Goal: Information Seeking & Learning: Find specific fact

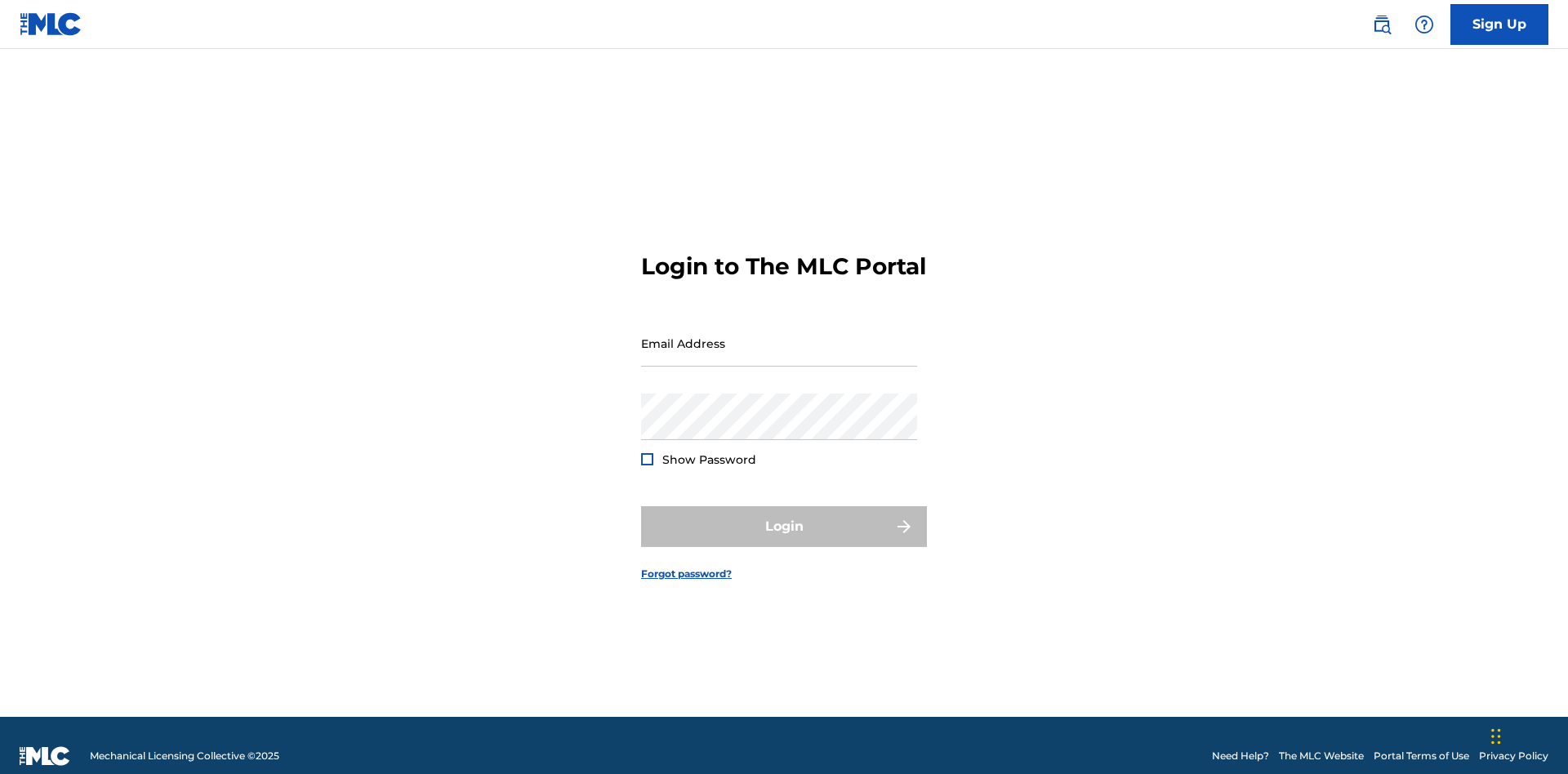
scroll to position [21, 0]
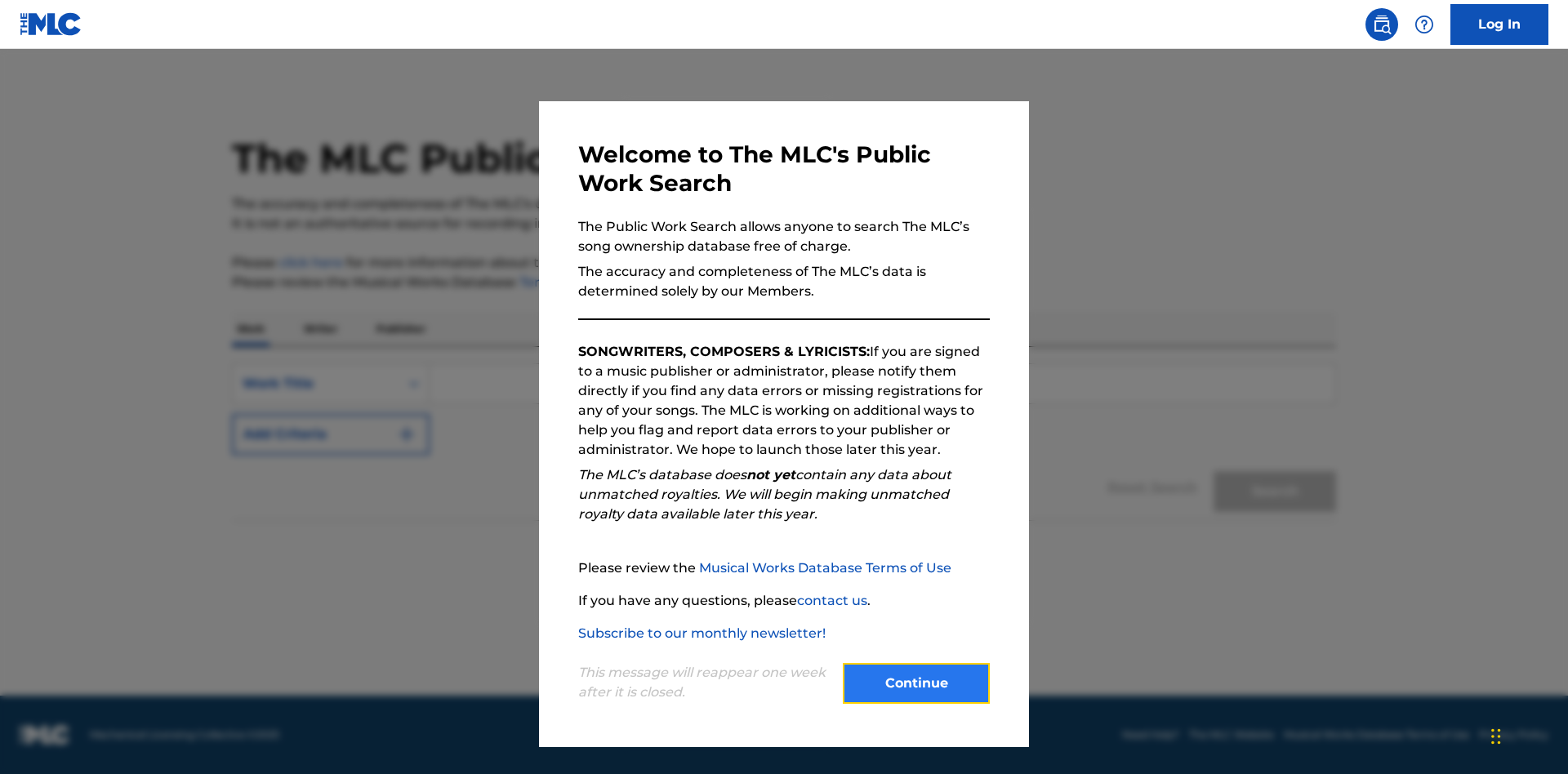
click at [916, 684] on button "Continue" at bounding box center [916, 684] width 147 height 41
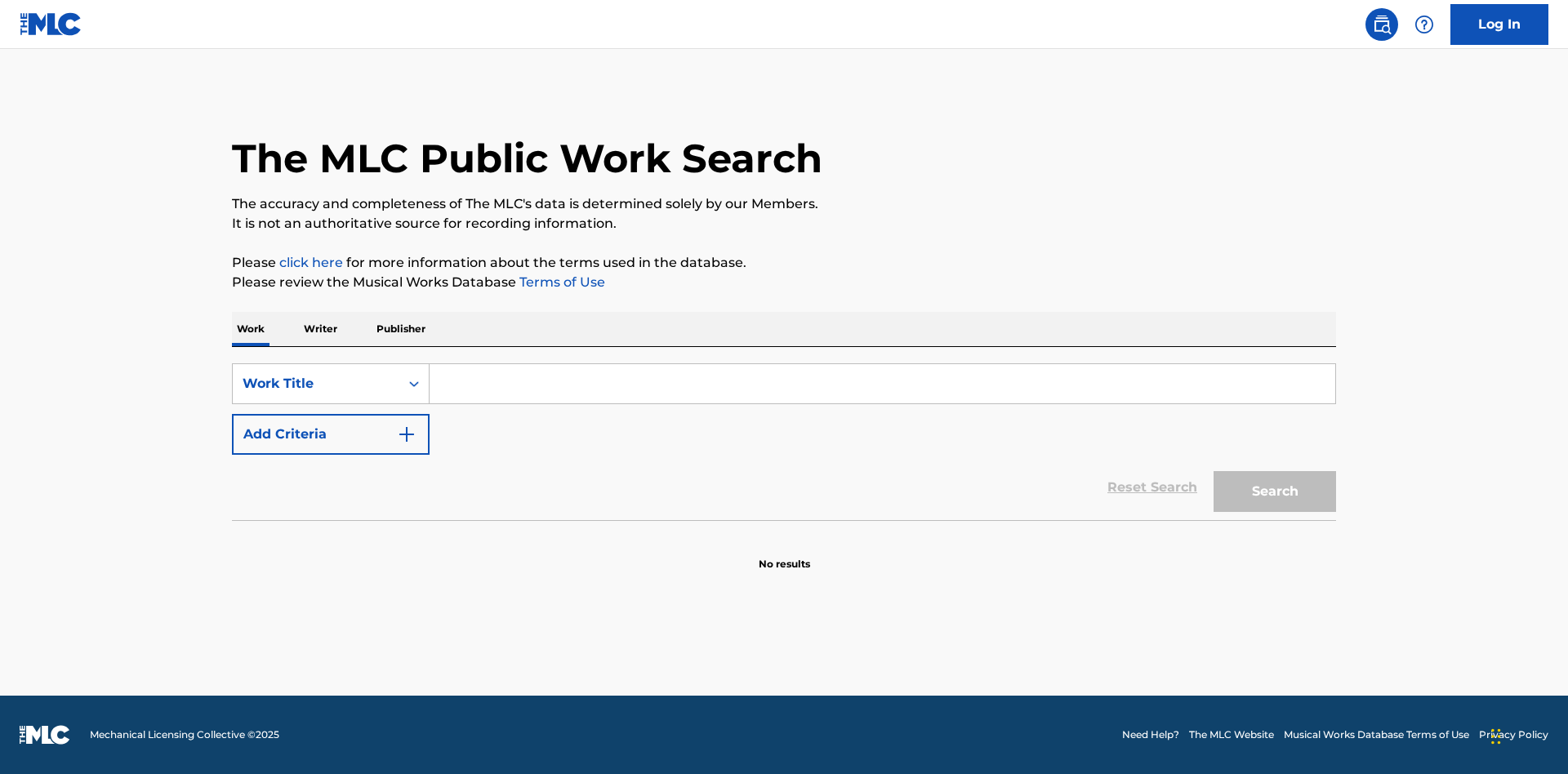
click at [882, 384] on input "Search Form" at bounding box center [882, 384] width 905 height 39
type input "MENEAME"
click at [1275, 492] on button "Search" at bounding box center [1275, 492] width 123 height 41
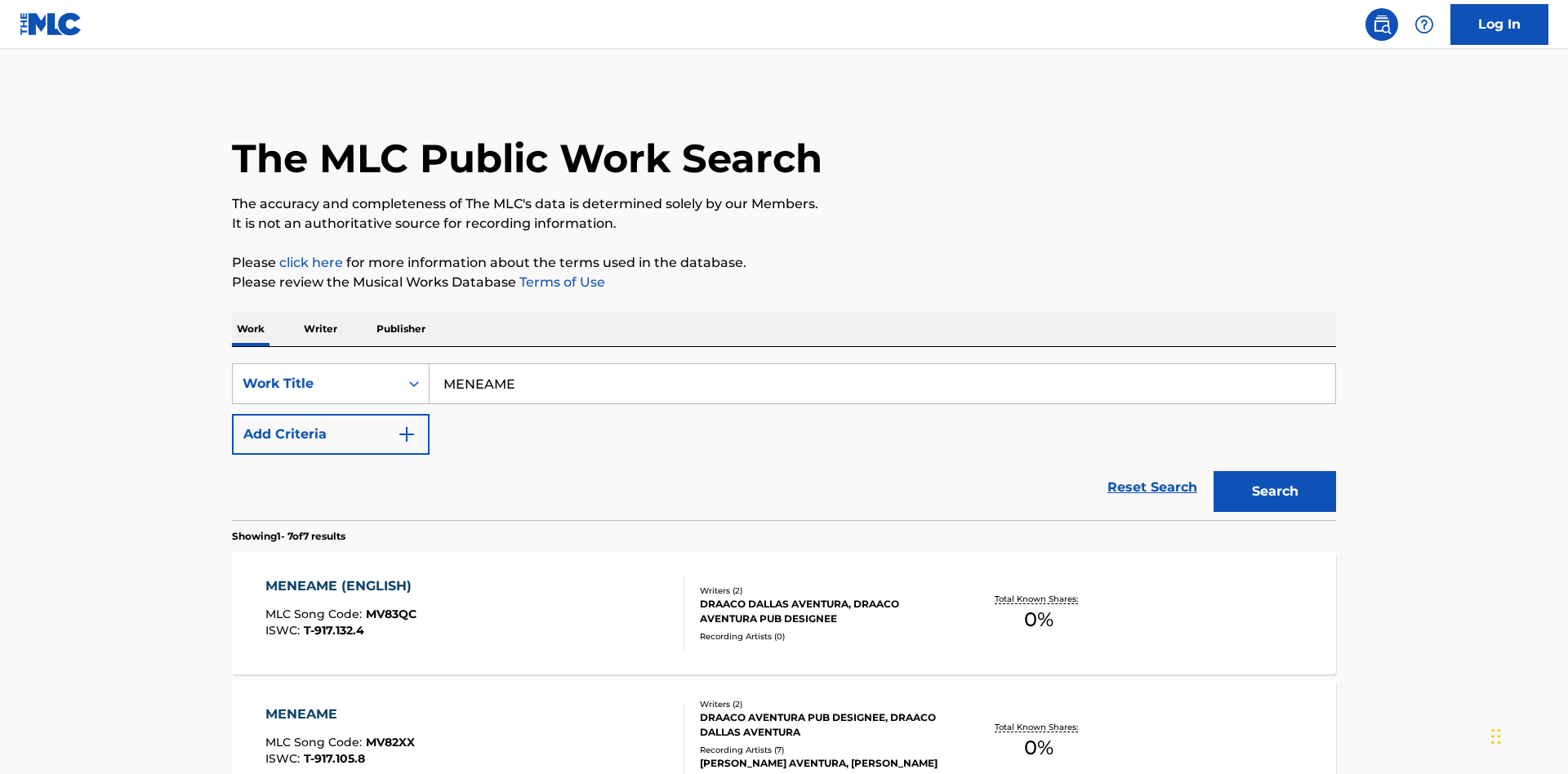
scroll to position [607, 0]
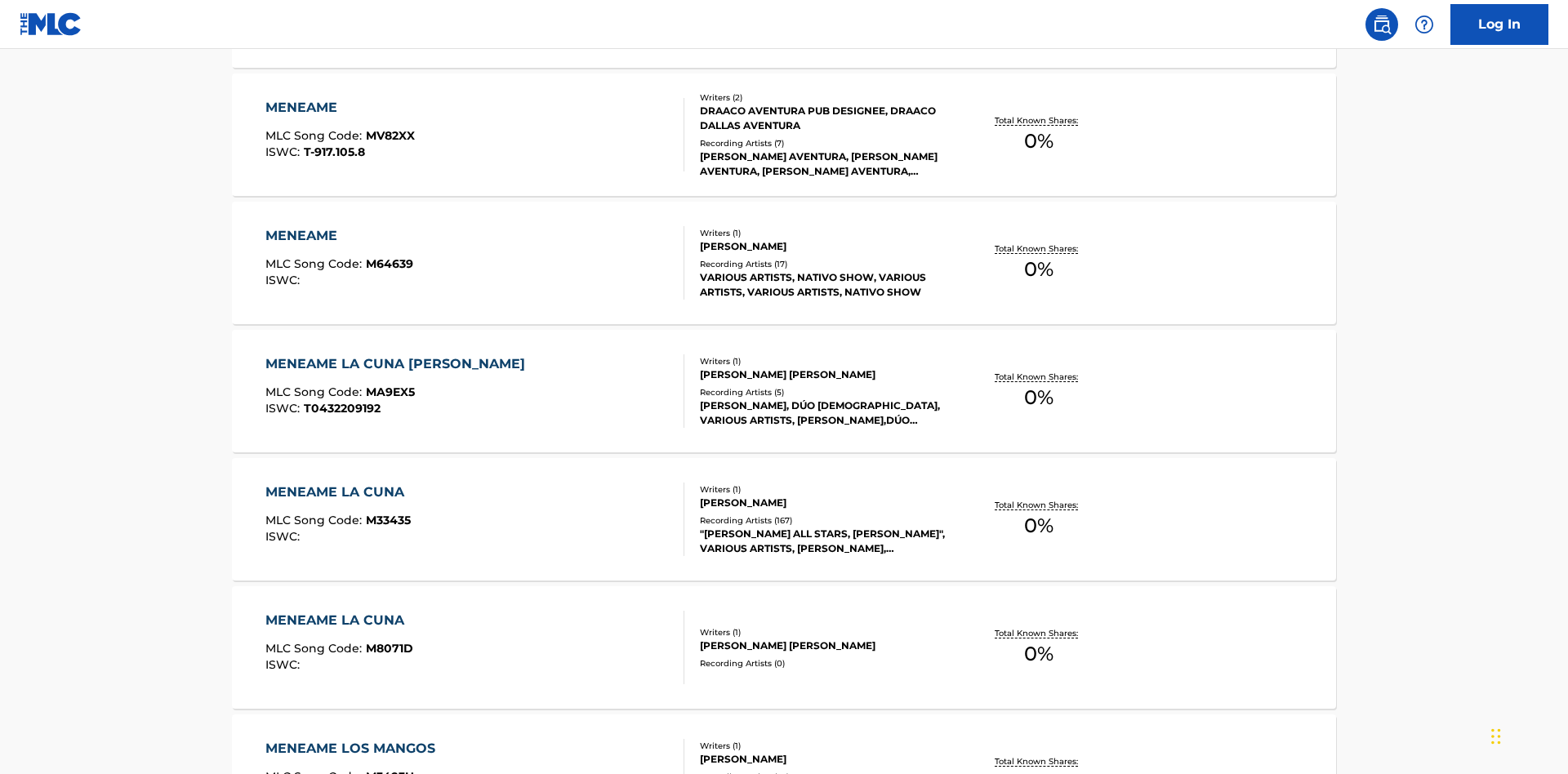
click at [339, 108] on div "MENEAME" at bounding box center [340, 108] width 149 height 20
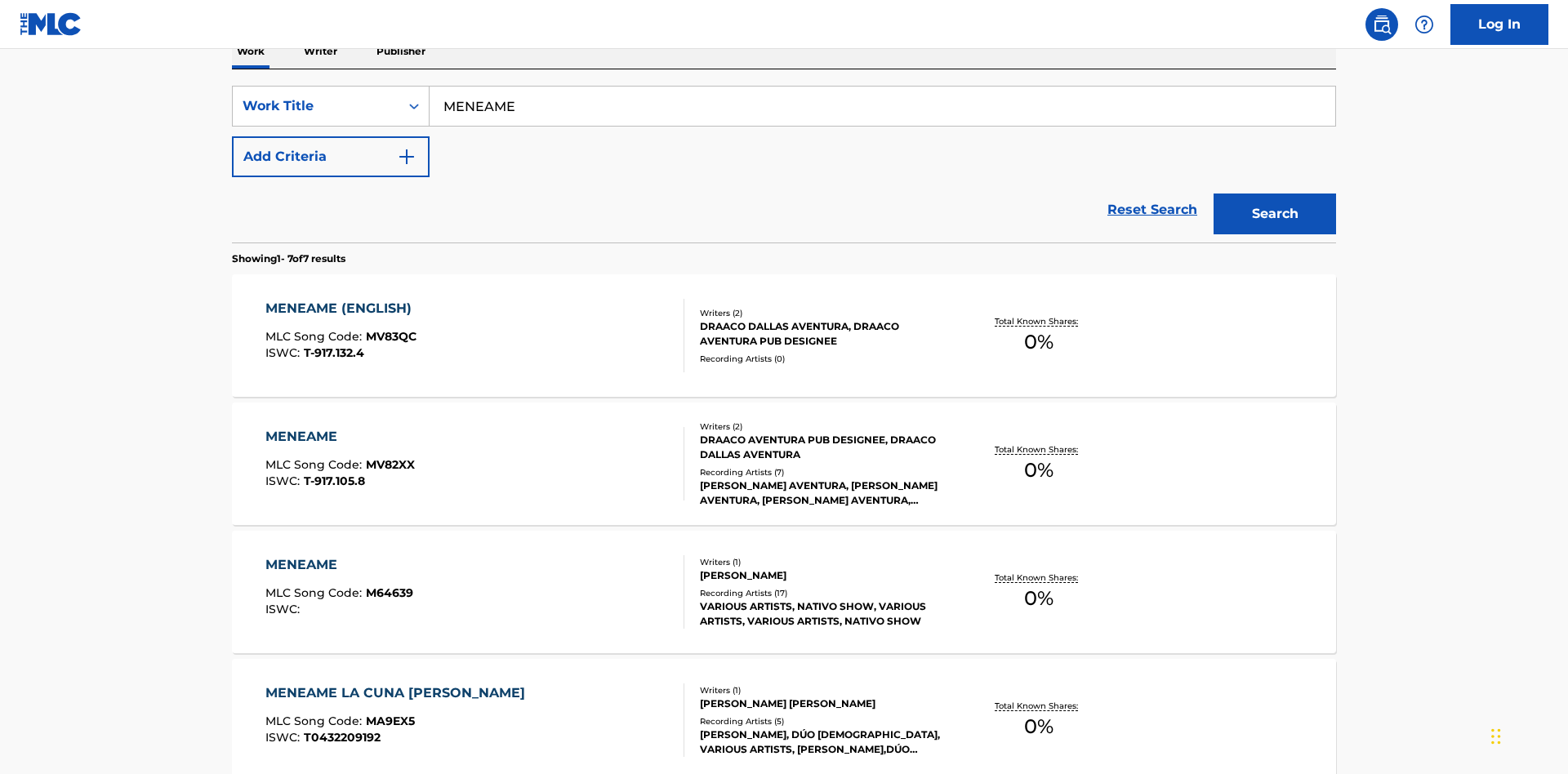
scroll to position [270, 0]
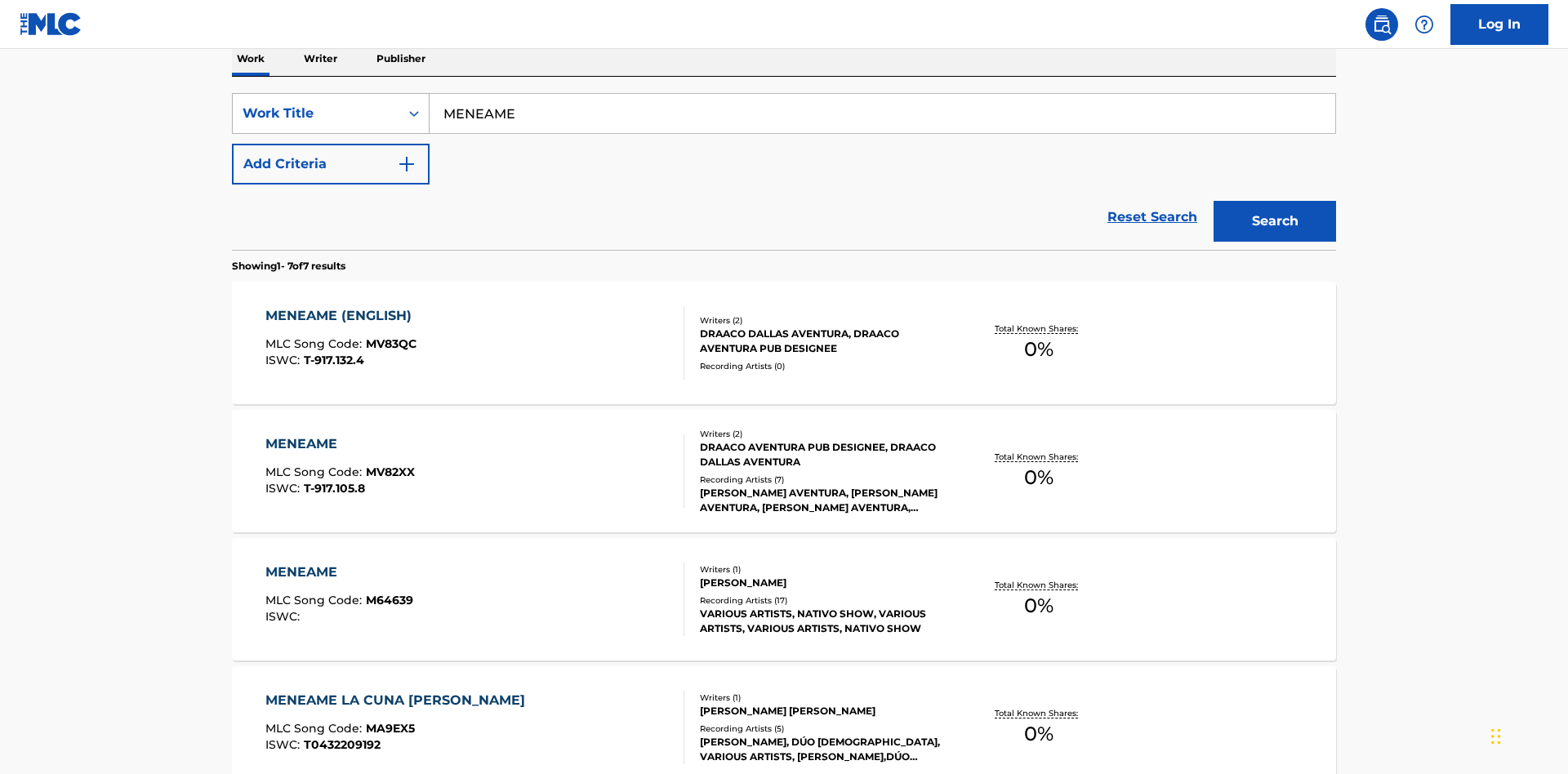
click at [316, 114] on div "Work Title" at bounding box center [316, 114] width 147 height 20
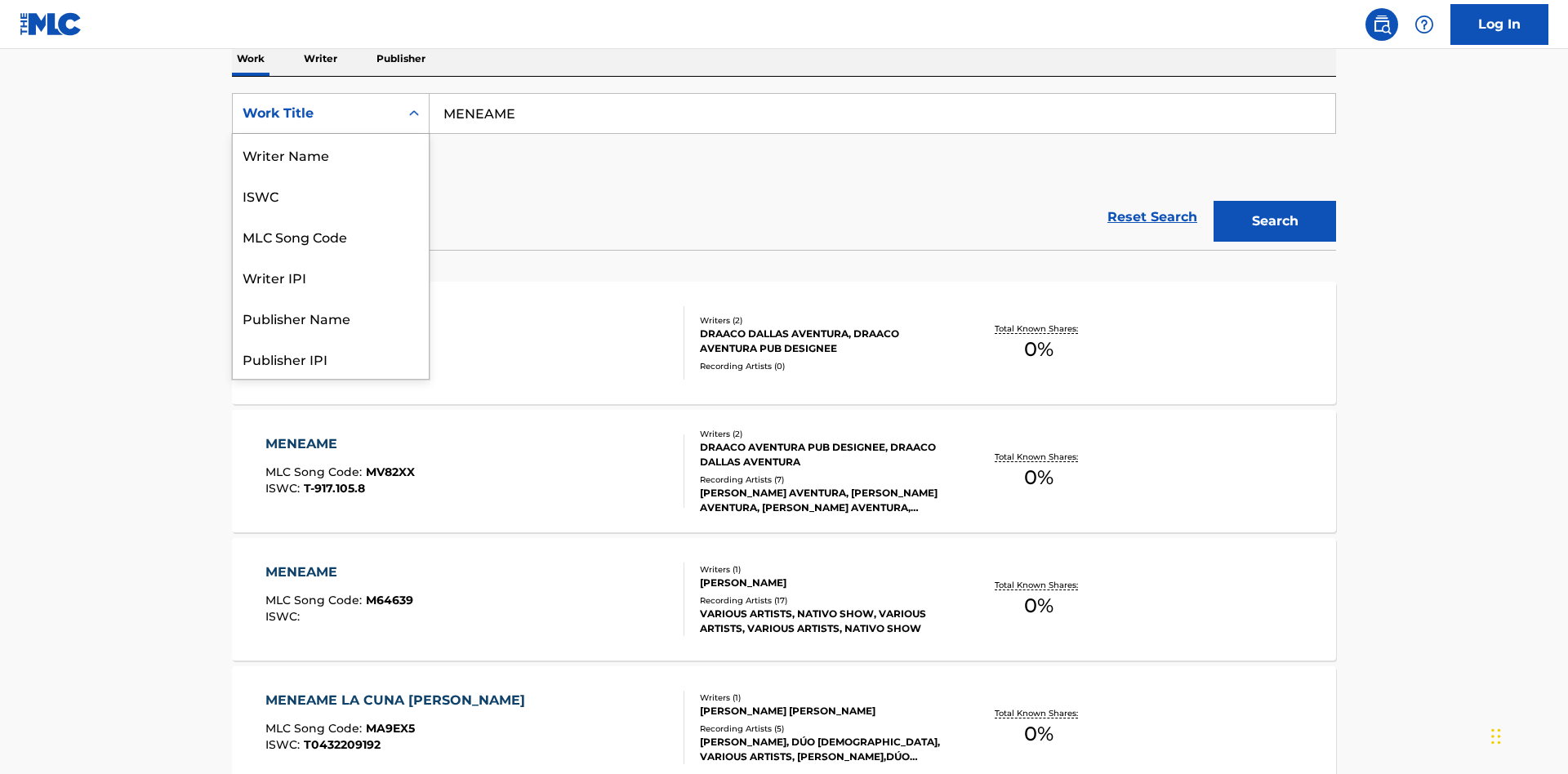
scroll to position [81, 0]
click at [331, 134] on div "ISWC" at bounding box center [330, 114] width 196 height 41
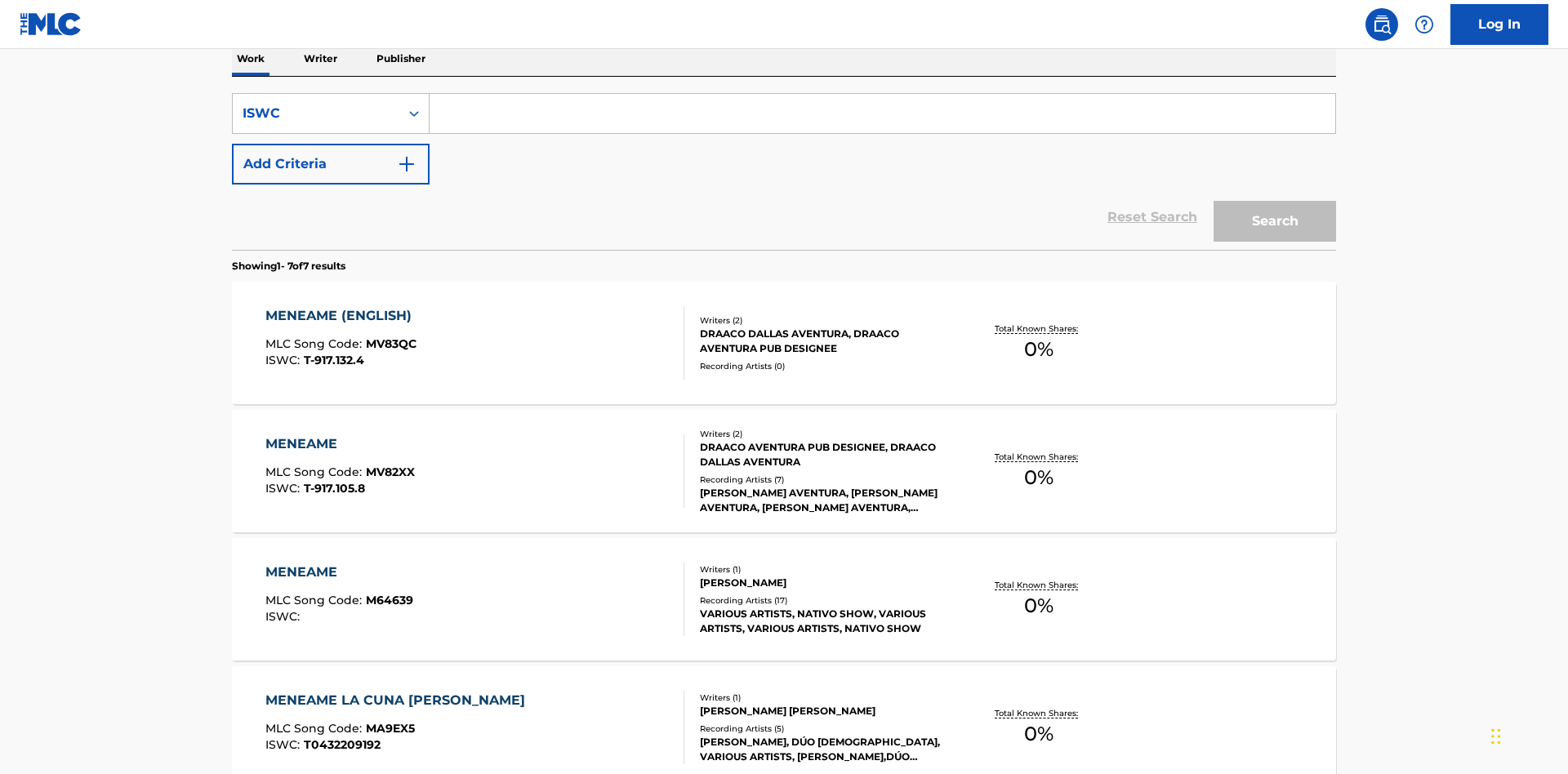
scroll to position [0, 0]
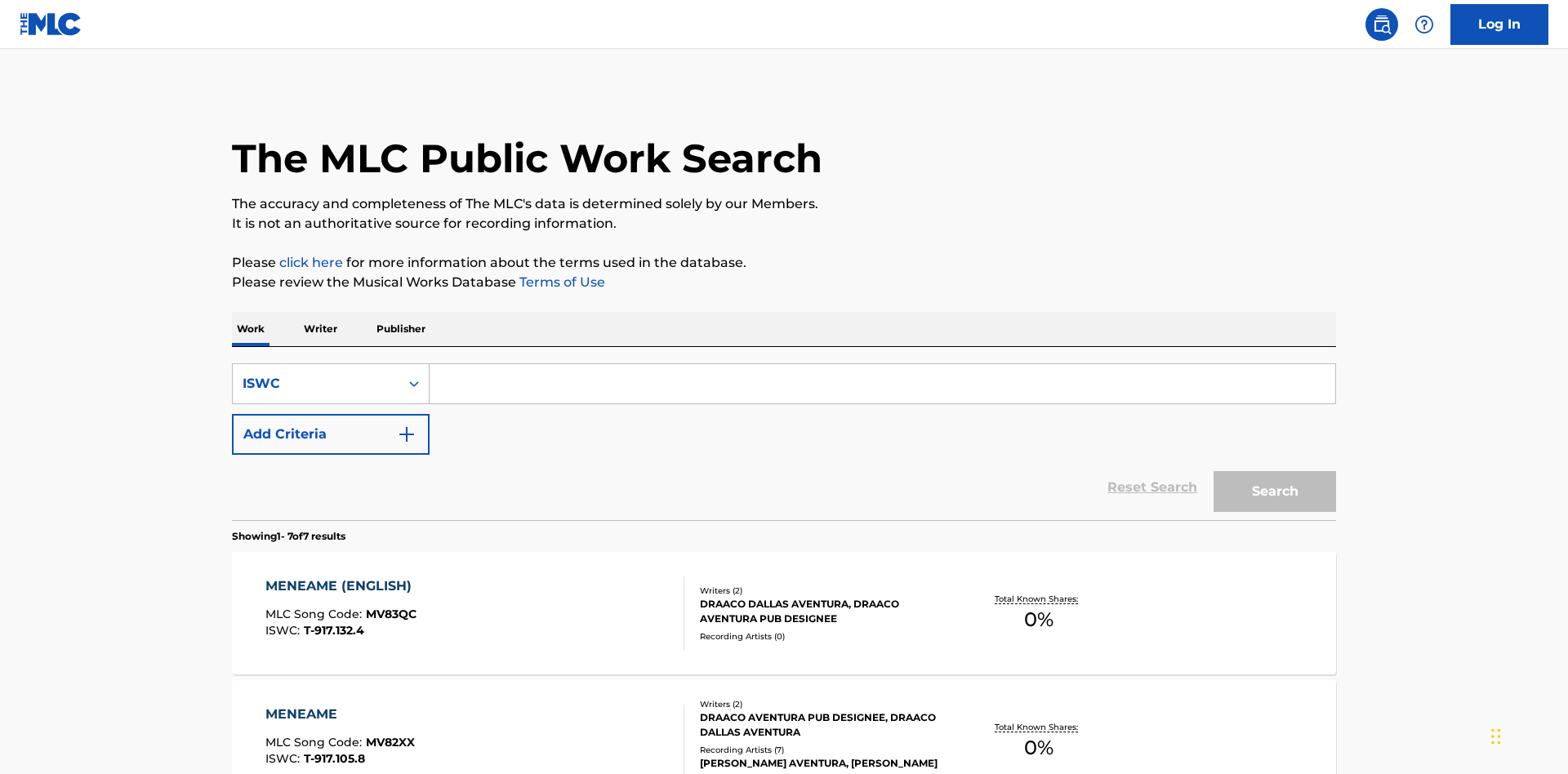
click at [882, 364] on input "Search Form" at bounding box center [882, 384] width 905 height 39
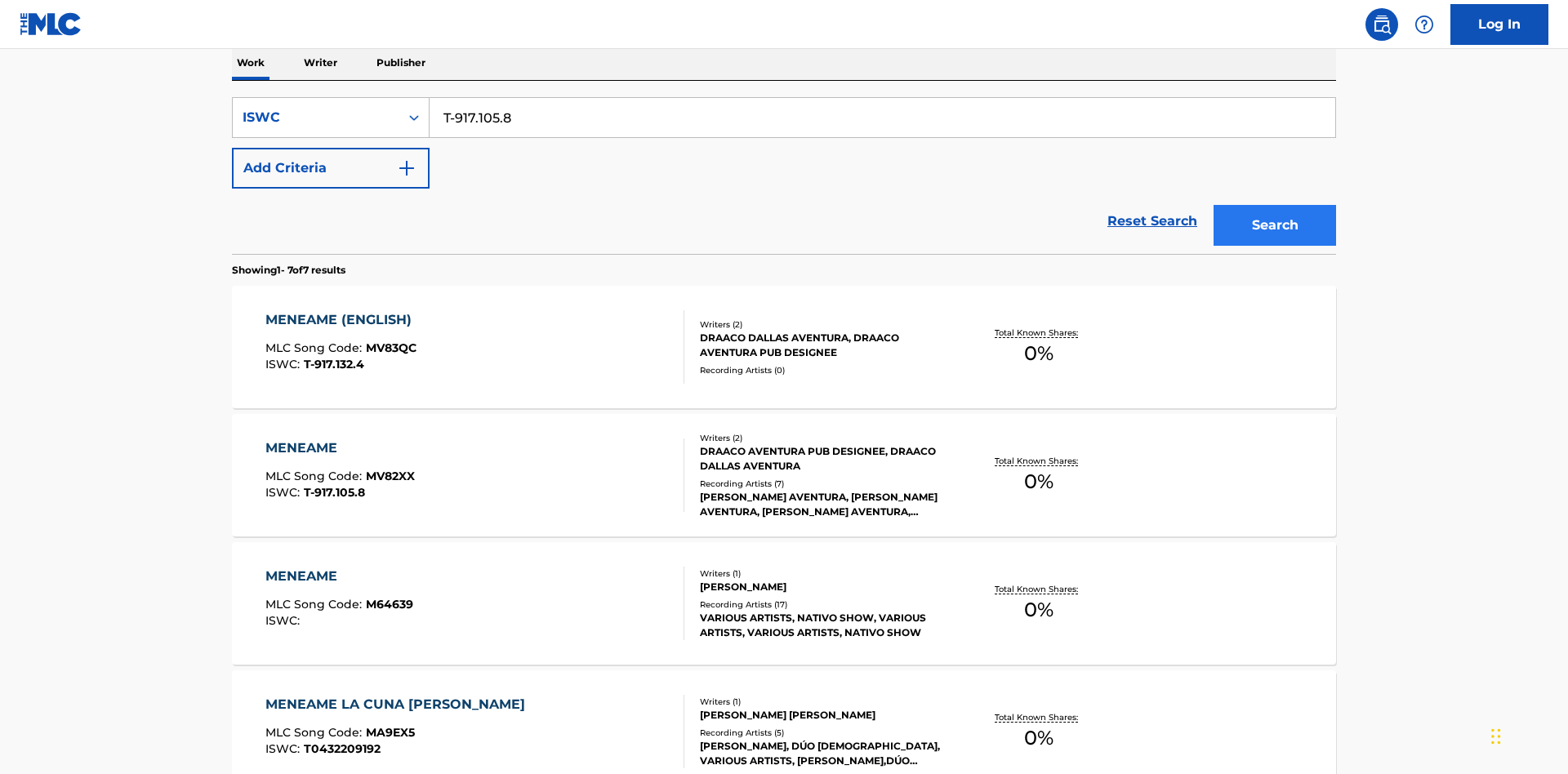
type input "T-917.105.8"
click at [1275, 205] on button "Search" at bounding box center [1275, 225] width 123 height 41
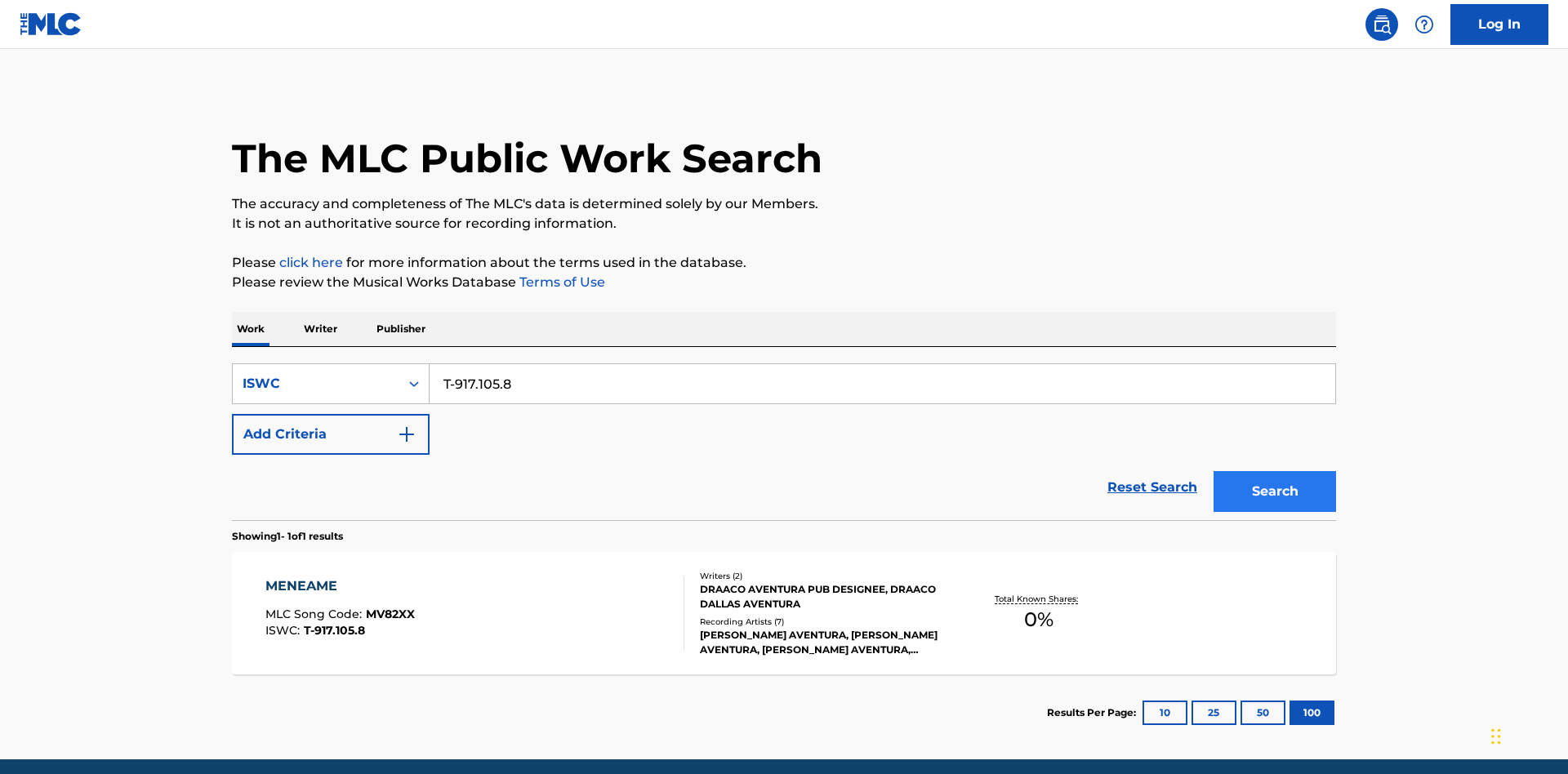
scroll to position [64, 0]
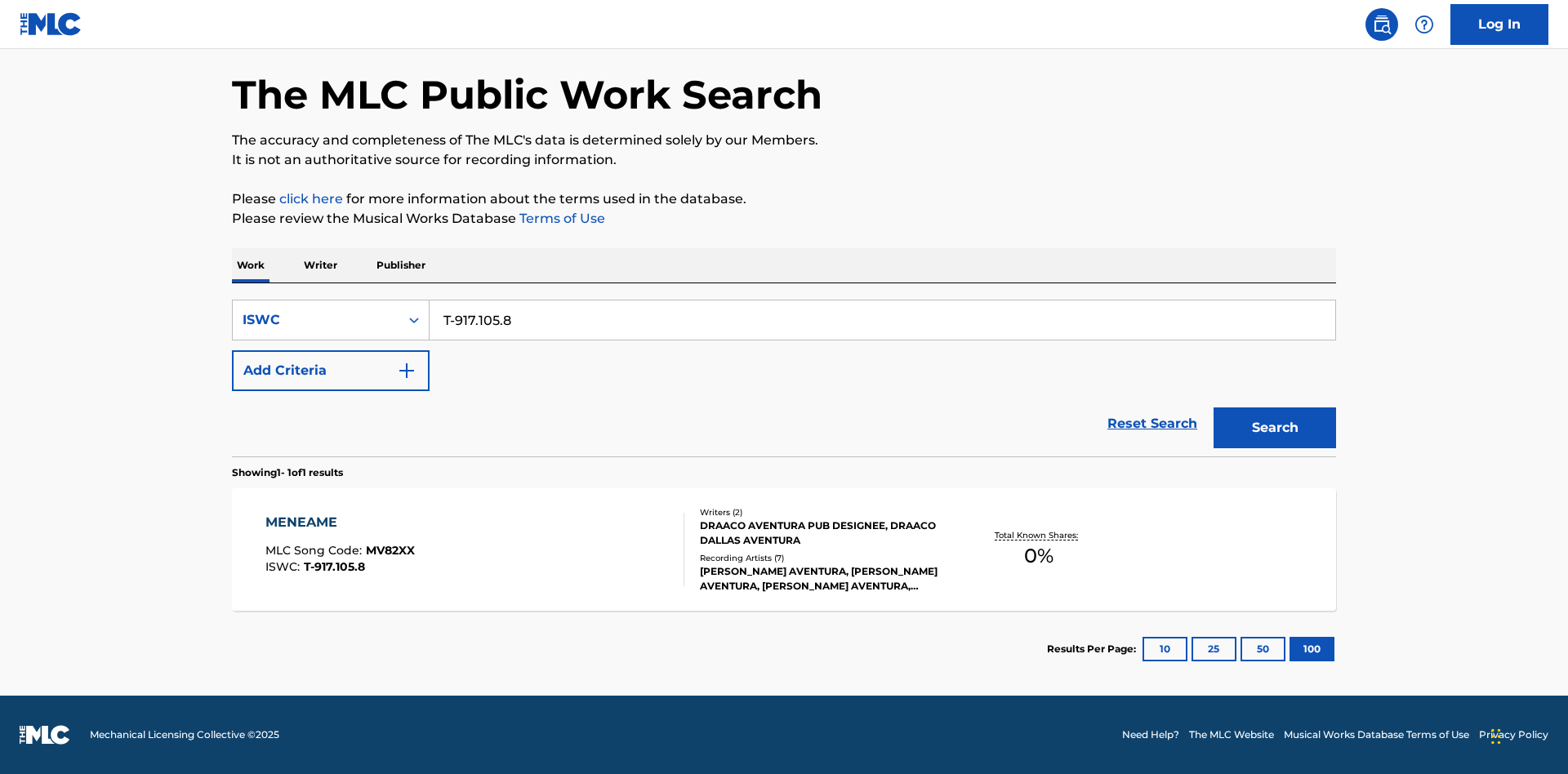
click at [339, 523] on div "MENEAME" at bounding box center [340, 523] width 149 height 20
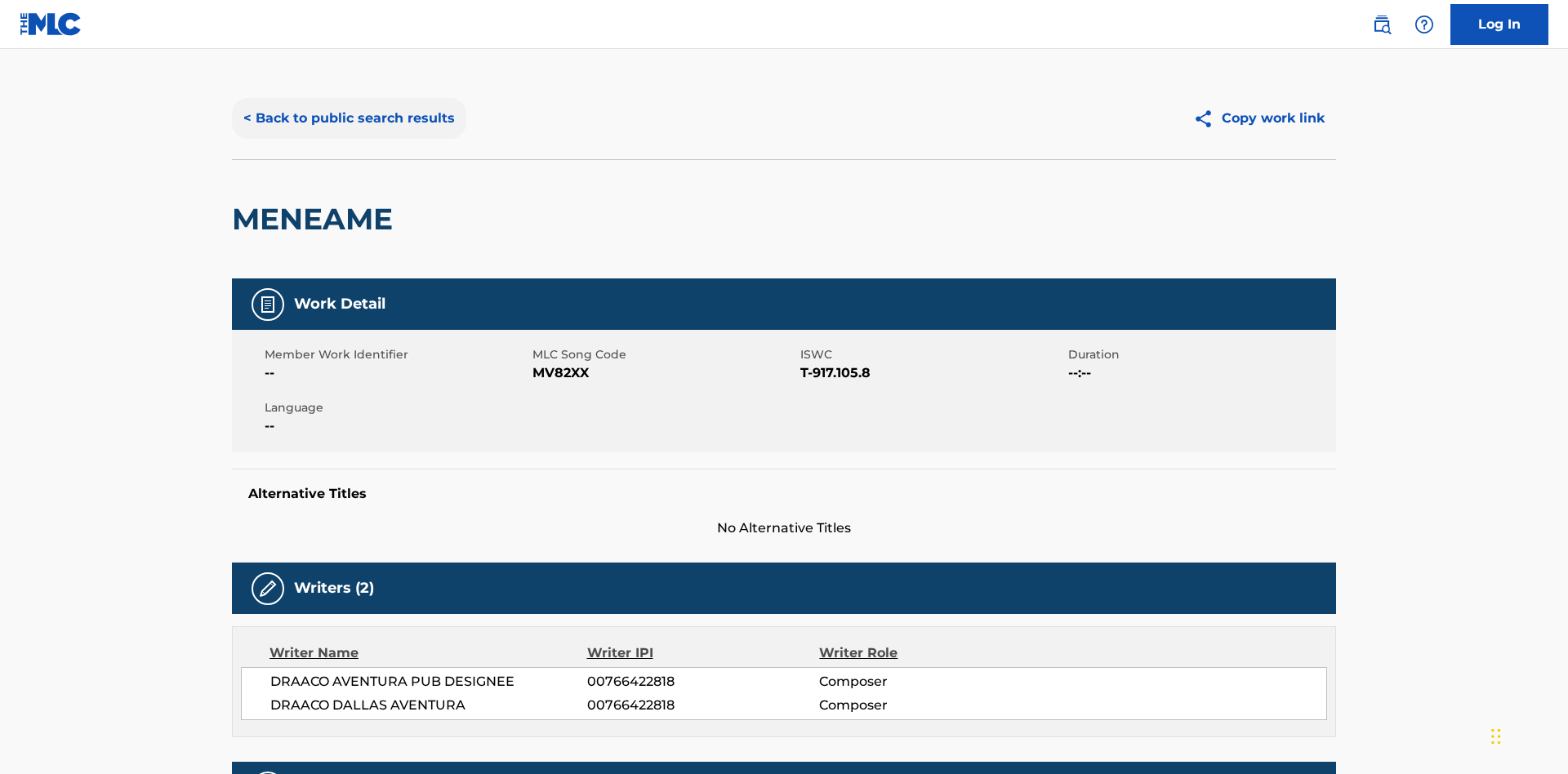
click at [347, 118] on button "< Back to public search results" at bounding box center [349, 119] width 234 height 41
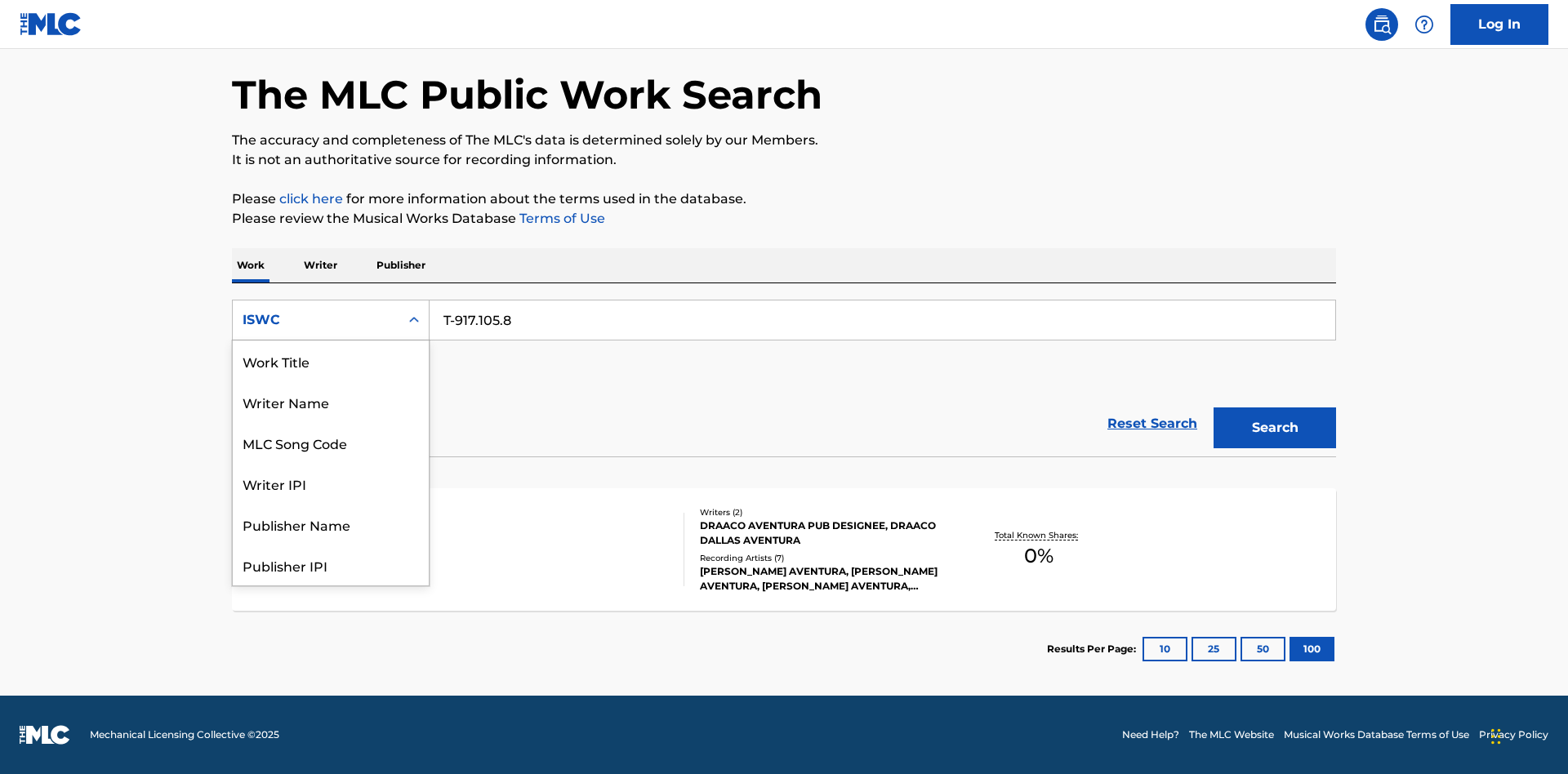
scroll to position [81, 0]
click at [331, 361] on div "MLC Song Code" at bounding box center [330, 361] width 196 height 41
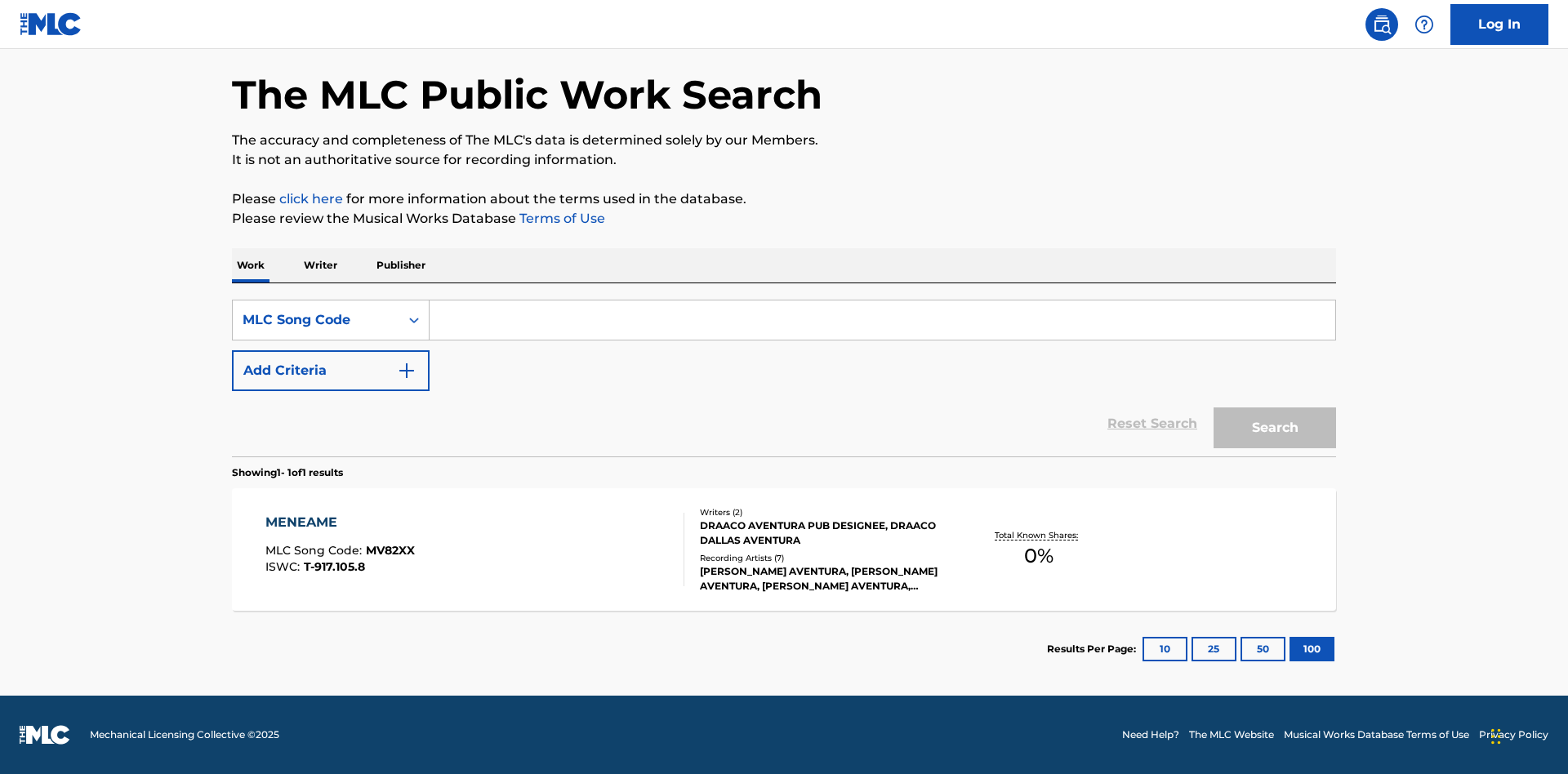
click at [882, 320] on input "Search Form" at bounding box center [882, 320] width 905 height 39
type input "MV82XX"
click at [1275, 428] on button "Search" at bounding box center [1275, 429] width 123 height 41
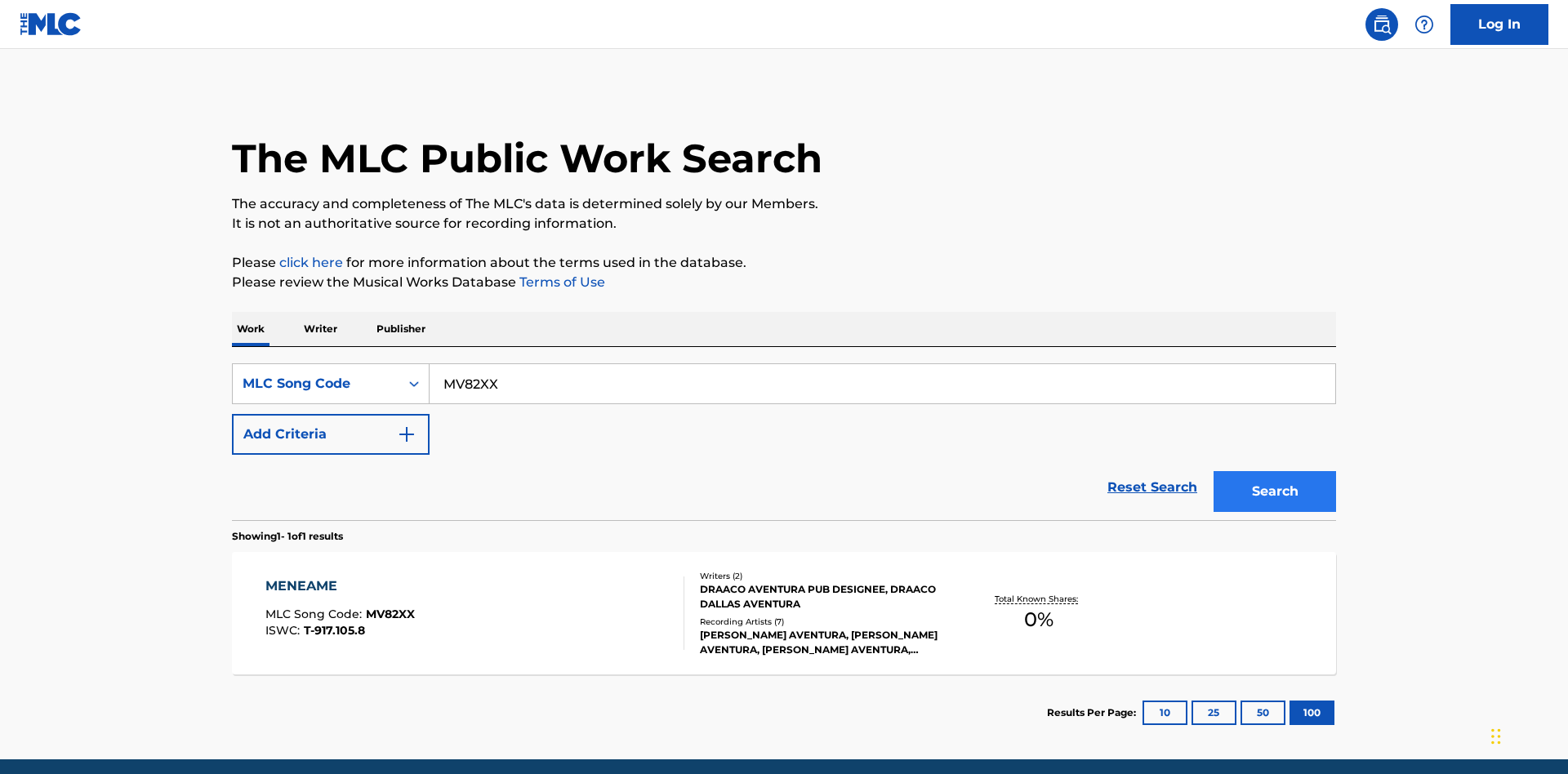
scroll to position [64, 0]
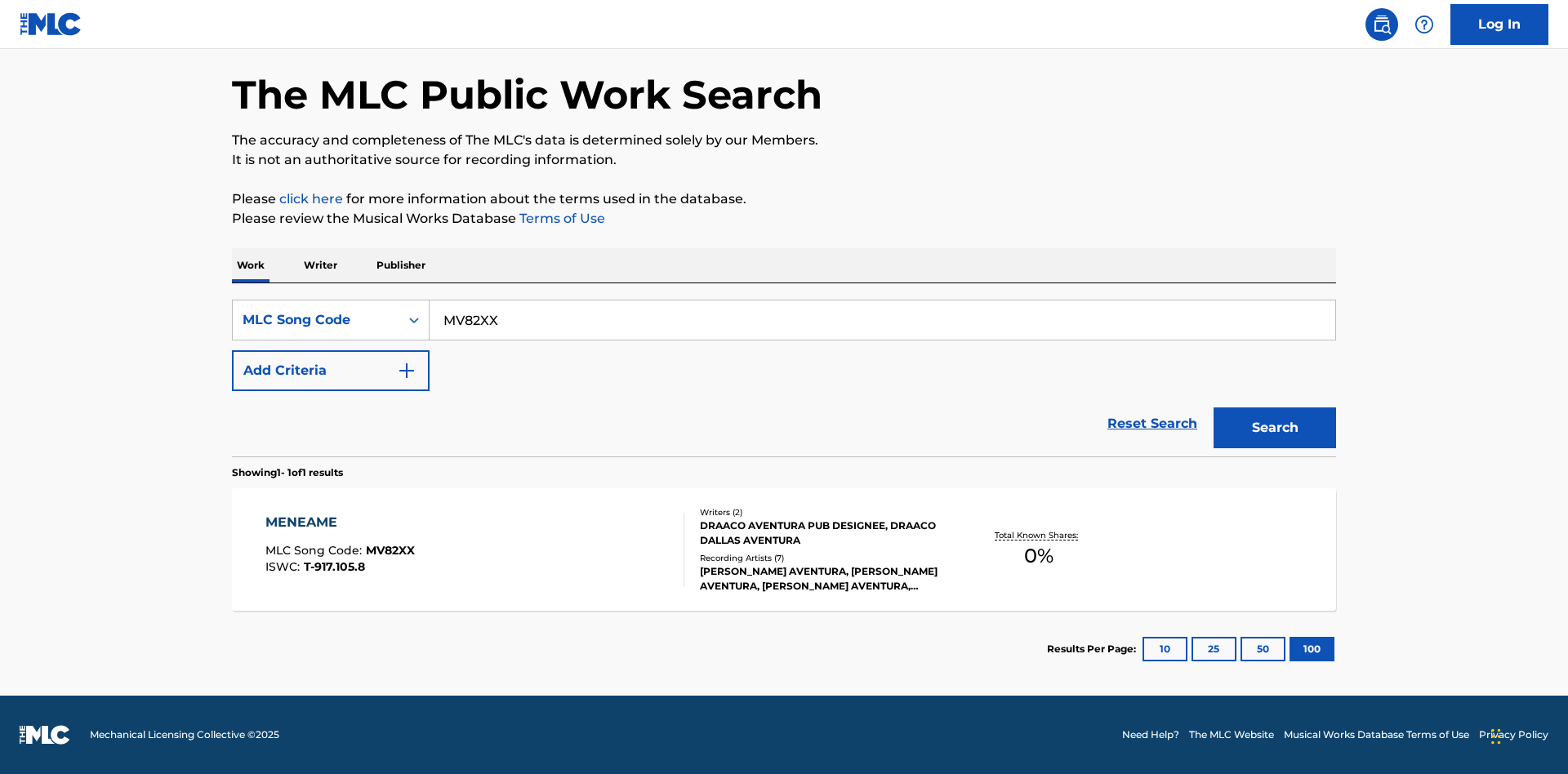
click at [339, 523] on div "MENEAME" at bounding box center [340, 523] width 149 height 20
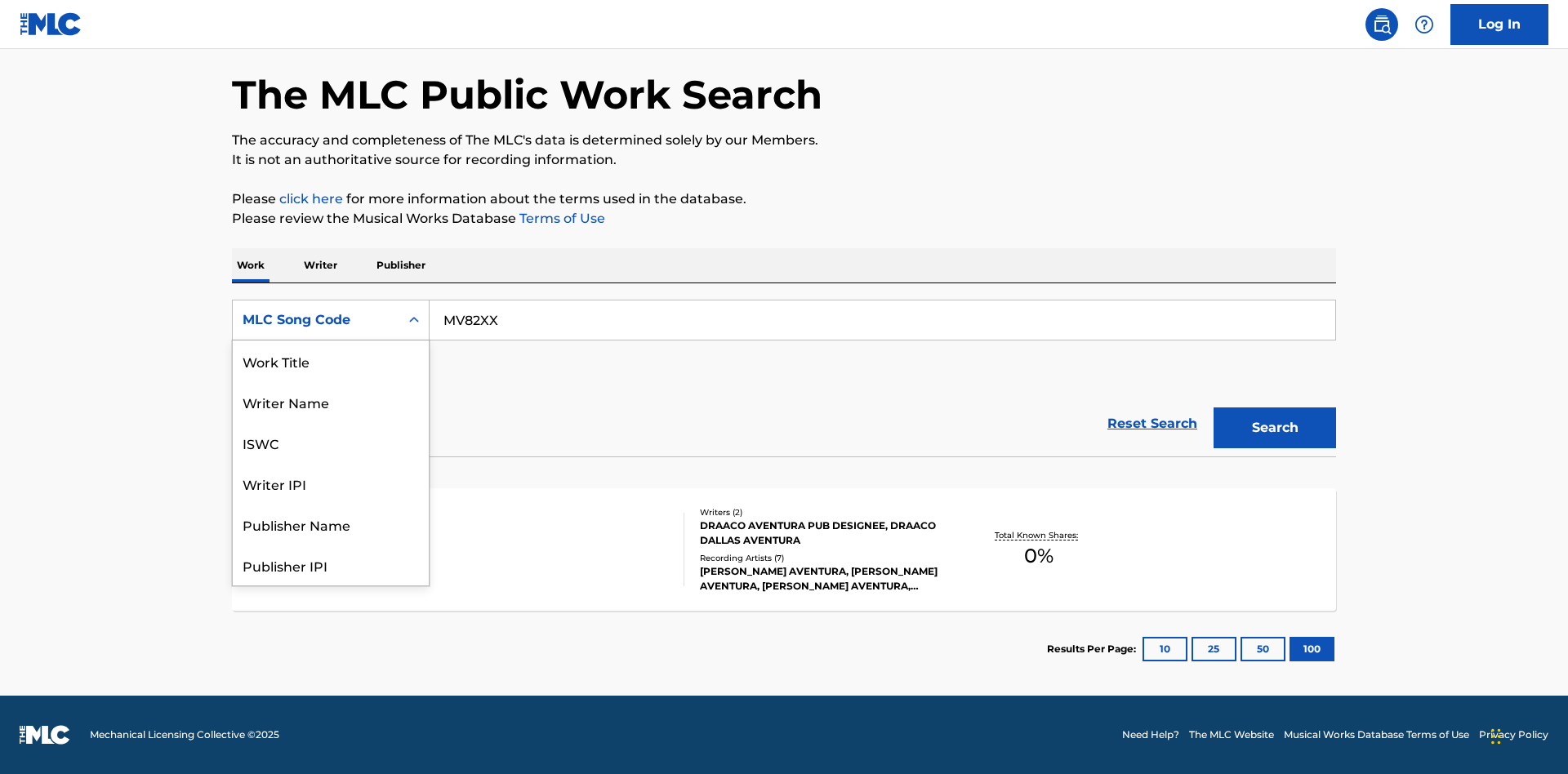
scroll to position [81, 0]
click at [331, 341] on div "Writer Name" at bounding box center [330, 320] width 196 height 41
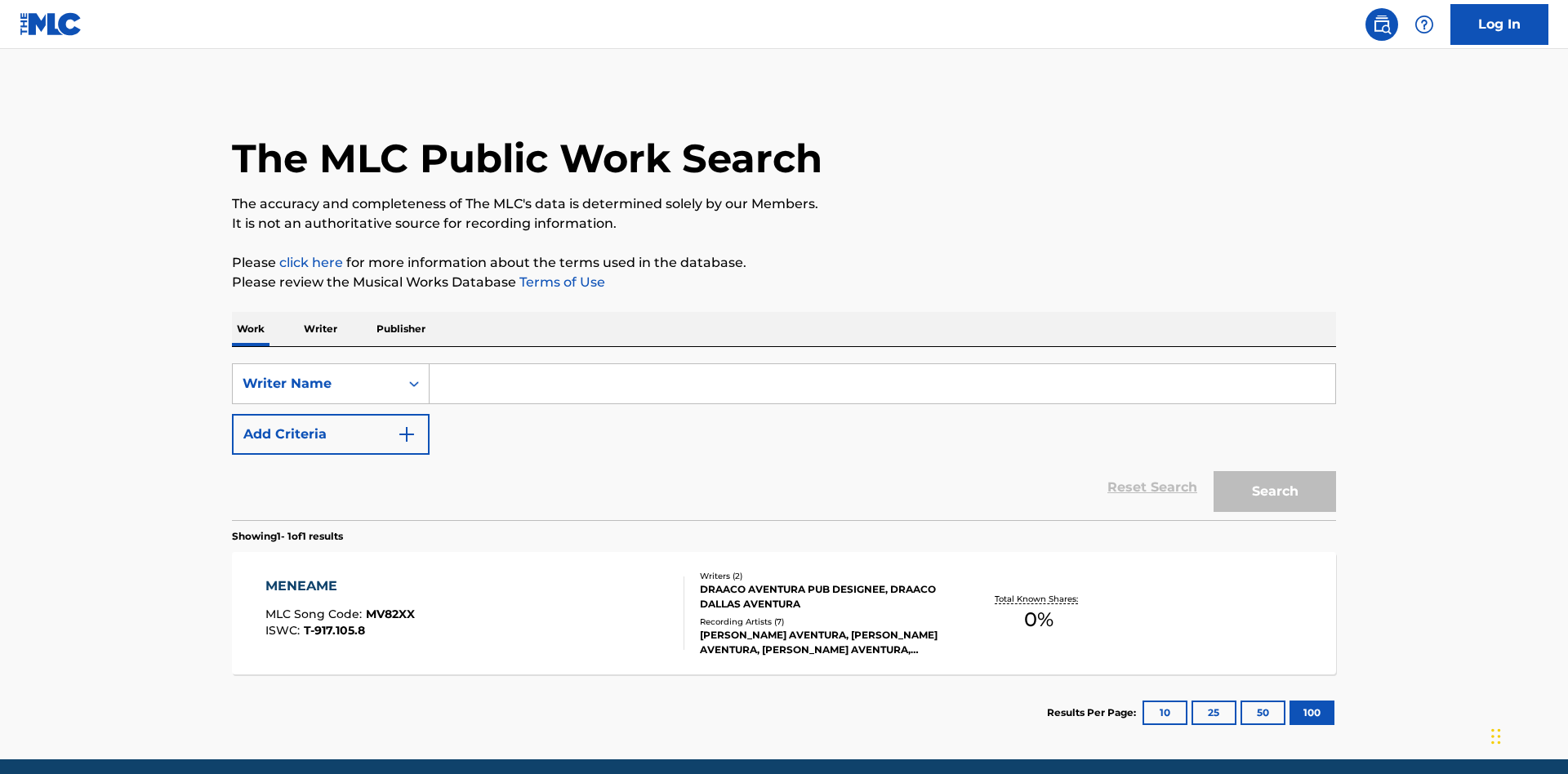
click at [882, 364] on input "Search Form" at bounding box center [882, 384] width 905 height 39
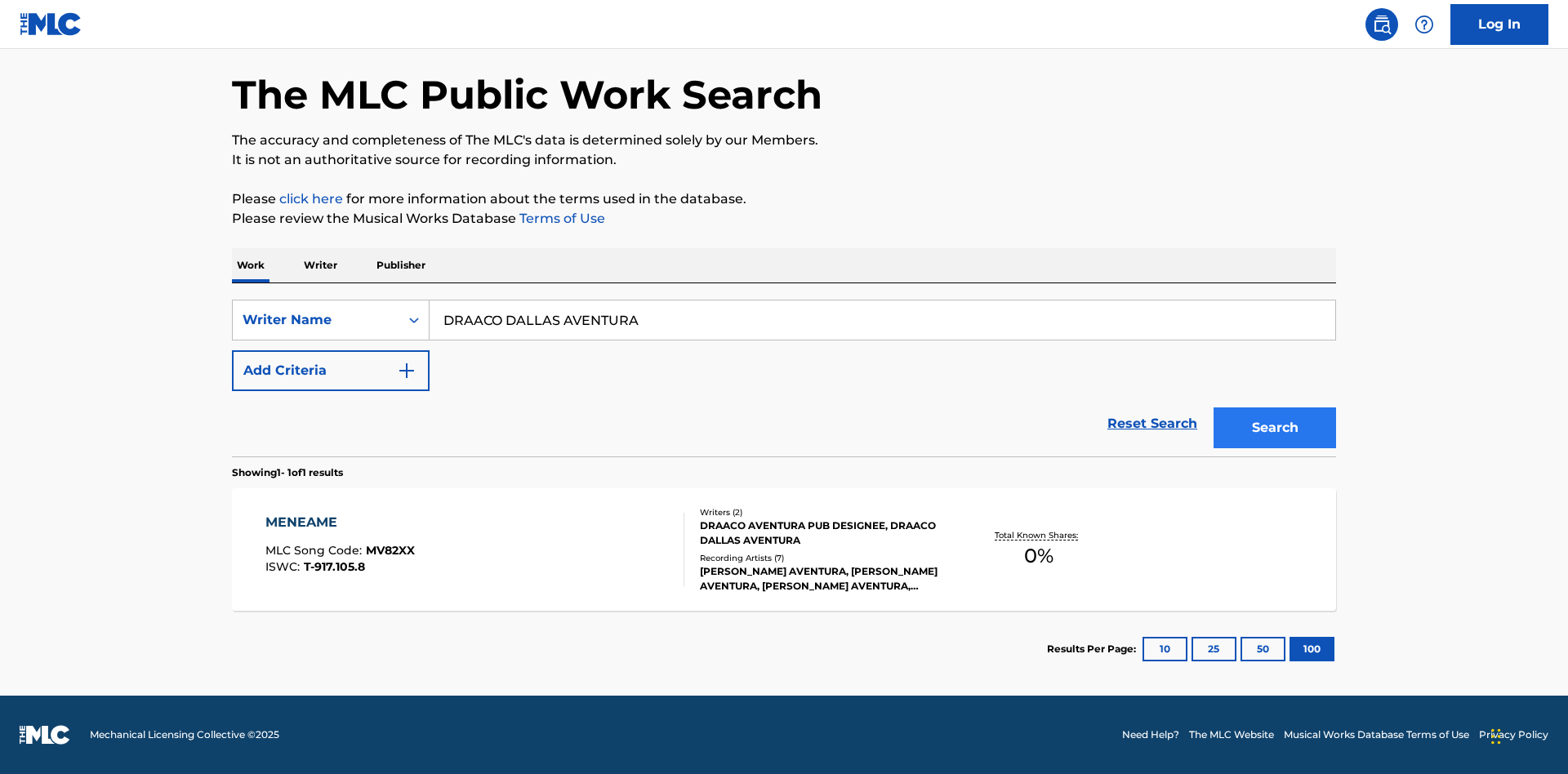
type input "DRAACO DALLAS AVENTURA"
click at [1275, 428] on button "Search" at bounding box center [1275, 429] width 123 height 41
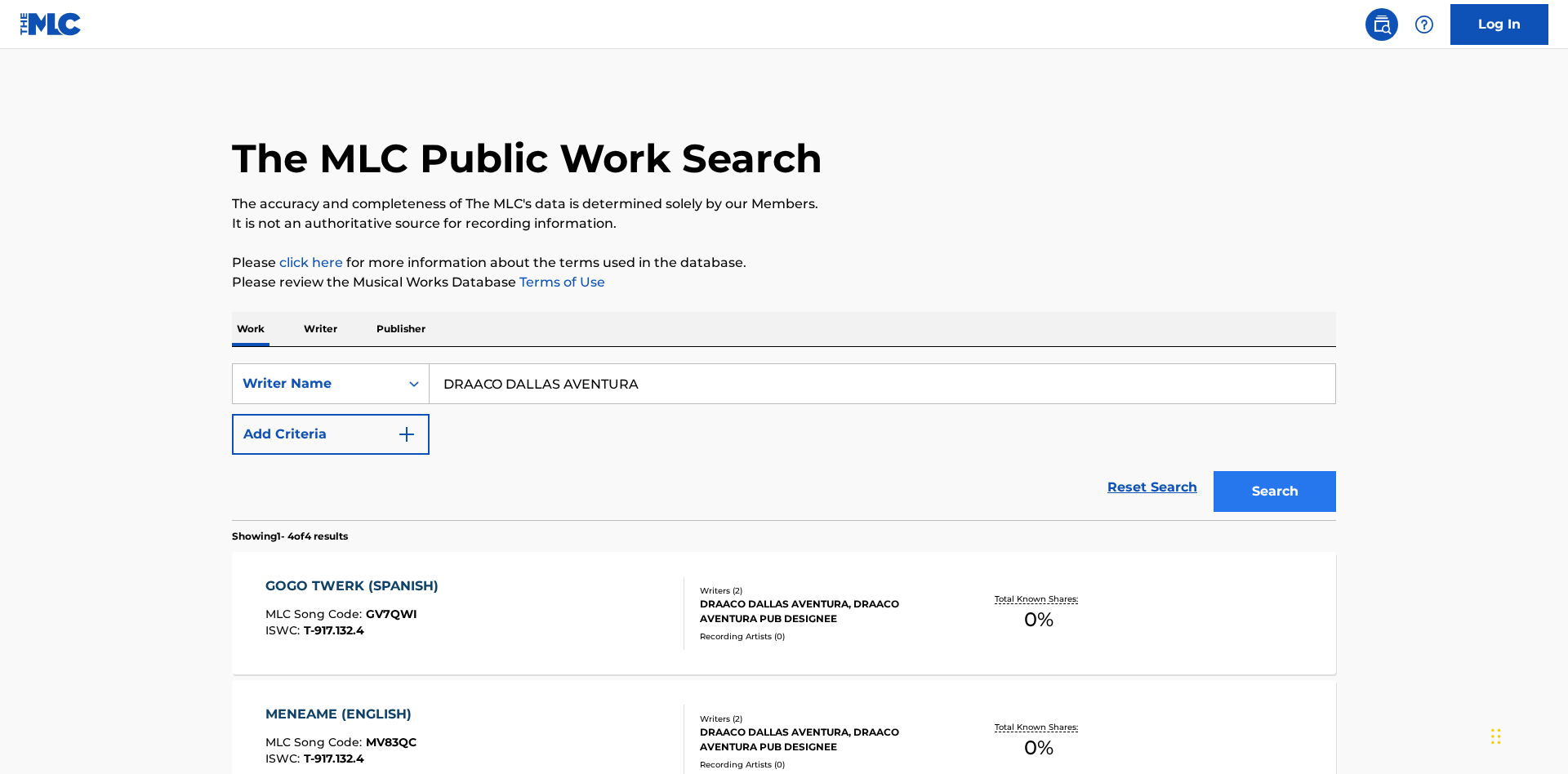
scroll to position [448, 0]
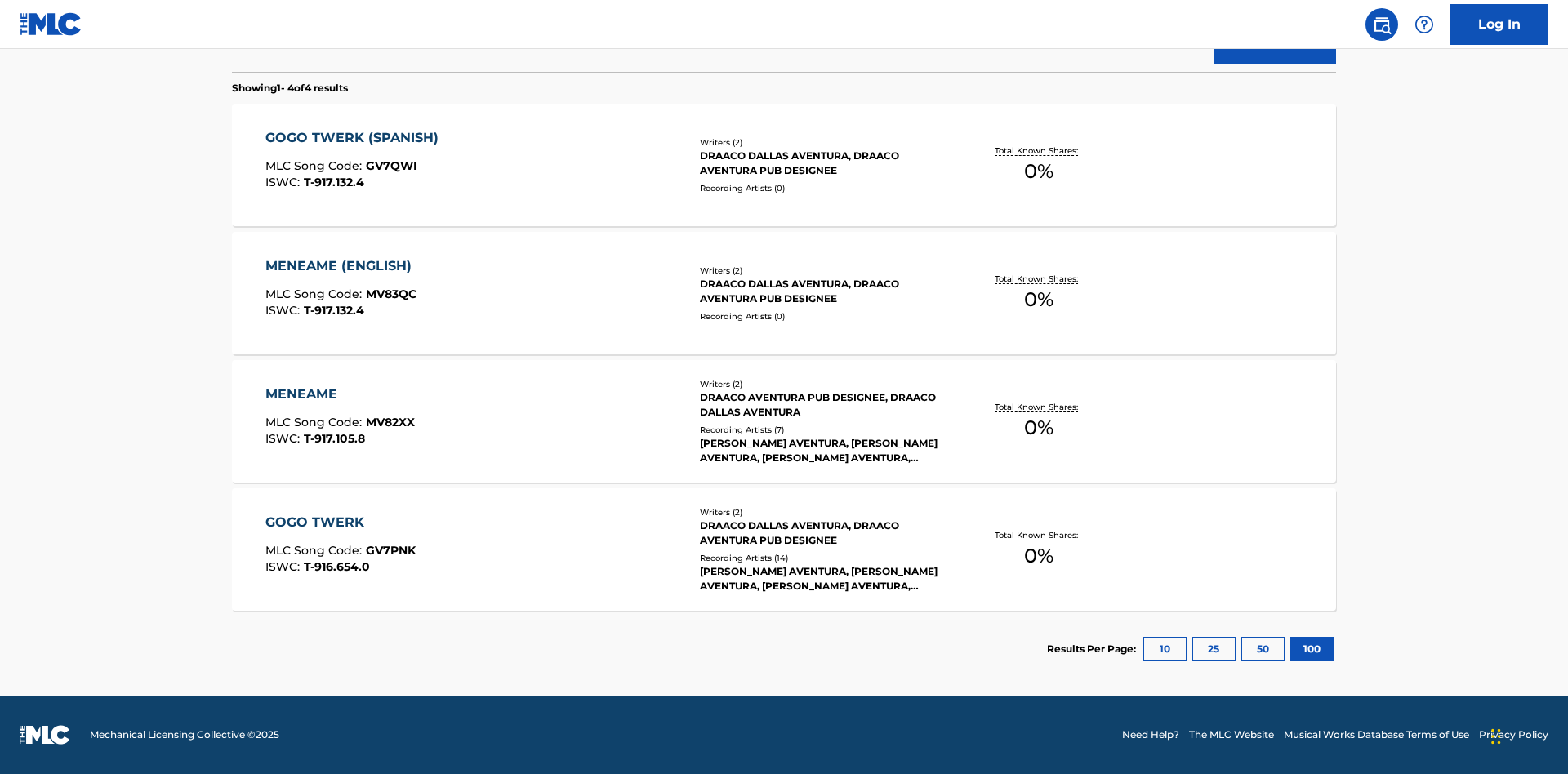
click at [339, 395] on div "MENEAME" at bounding box center [340, 395] width 149 height 20
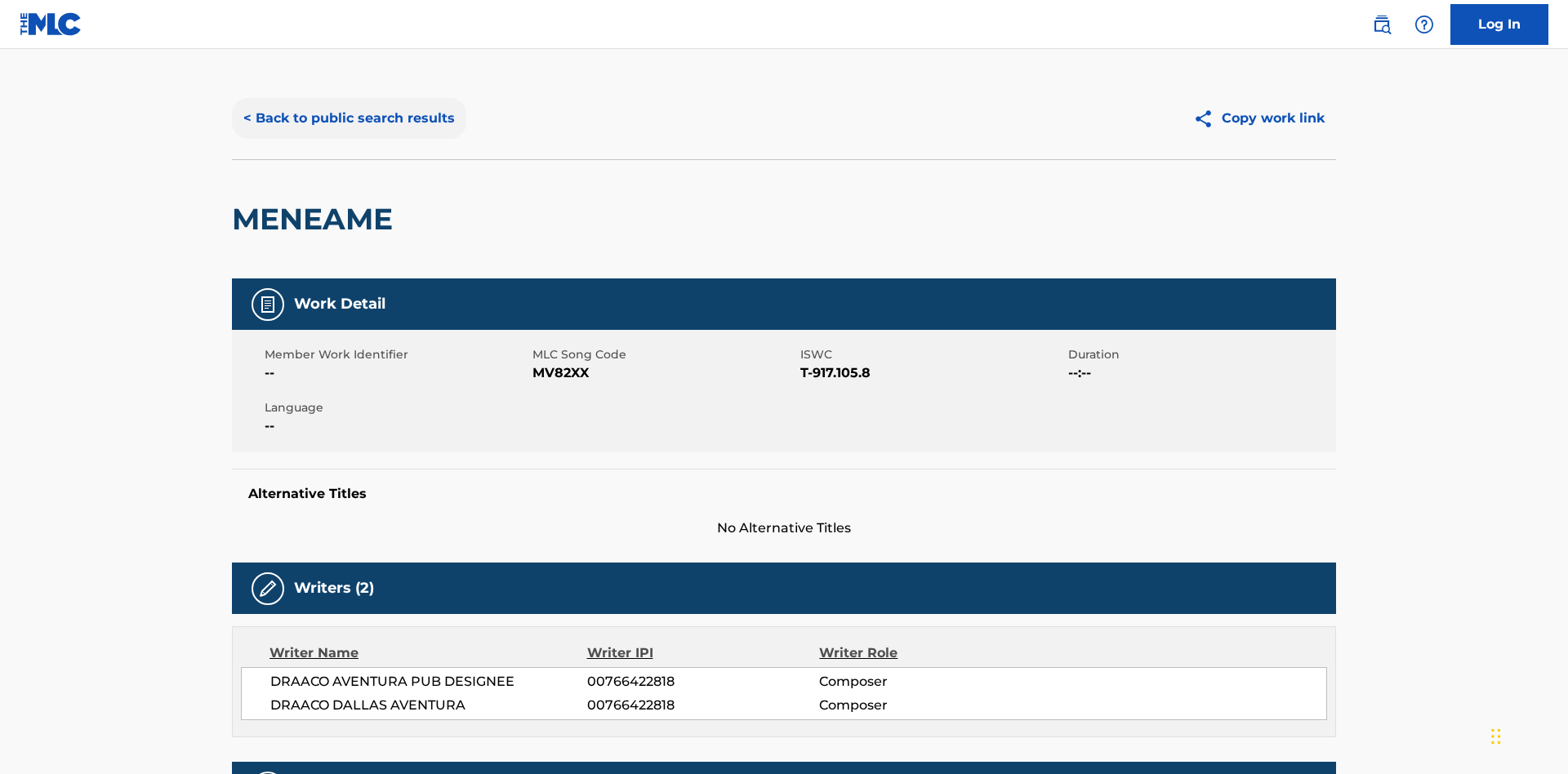
click at [347, 118] on button "< Back to public search results" at bounding box center [349, 119] width 234 height 41
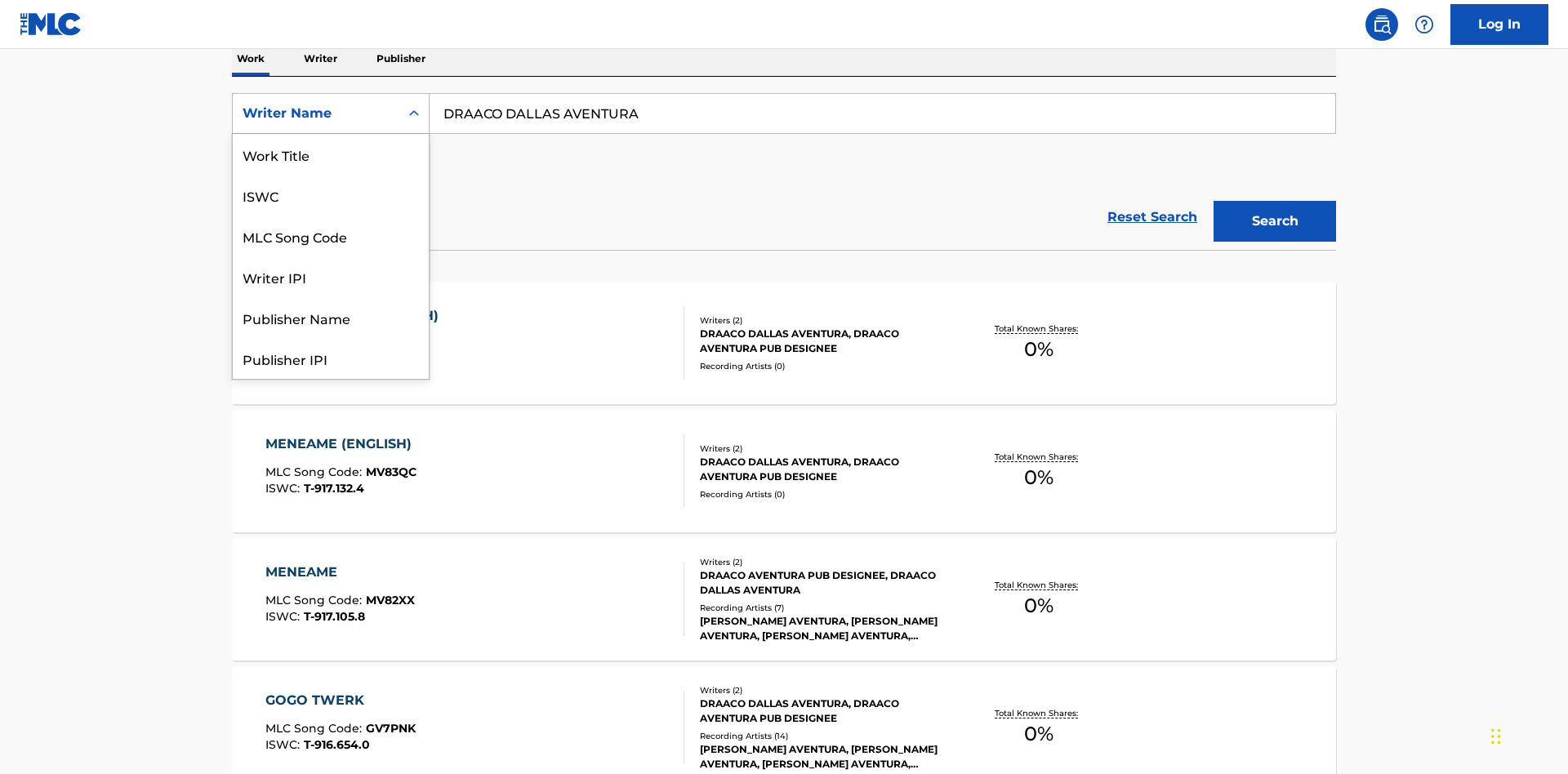
scroll to position [81, 0]
click at [331, 195] on div "Writer IPI" at bounding box center [330, 195] width 196 height 41
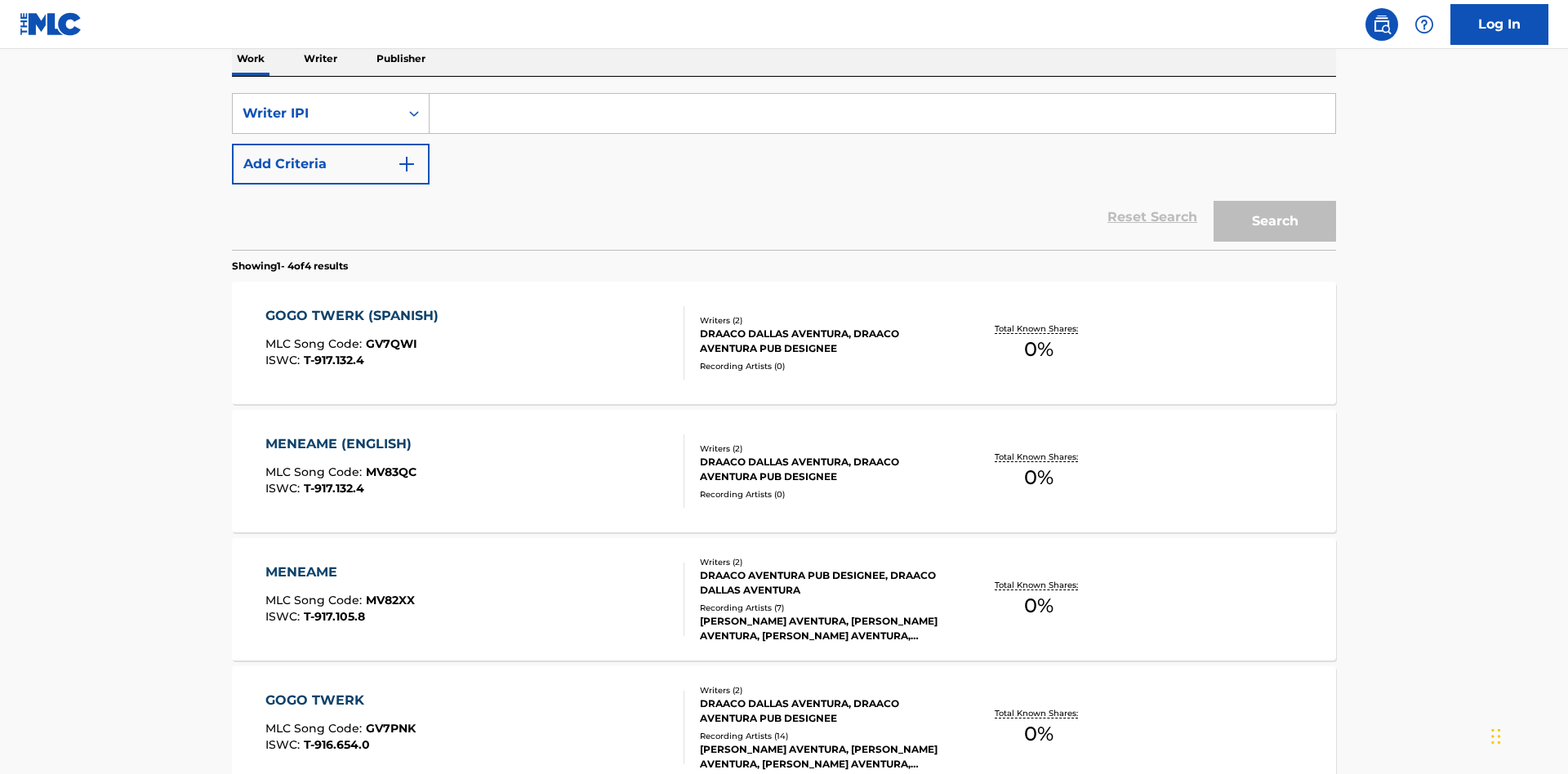
scroll to position [267, 0]
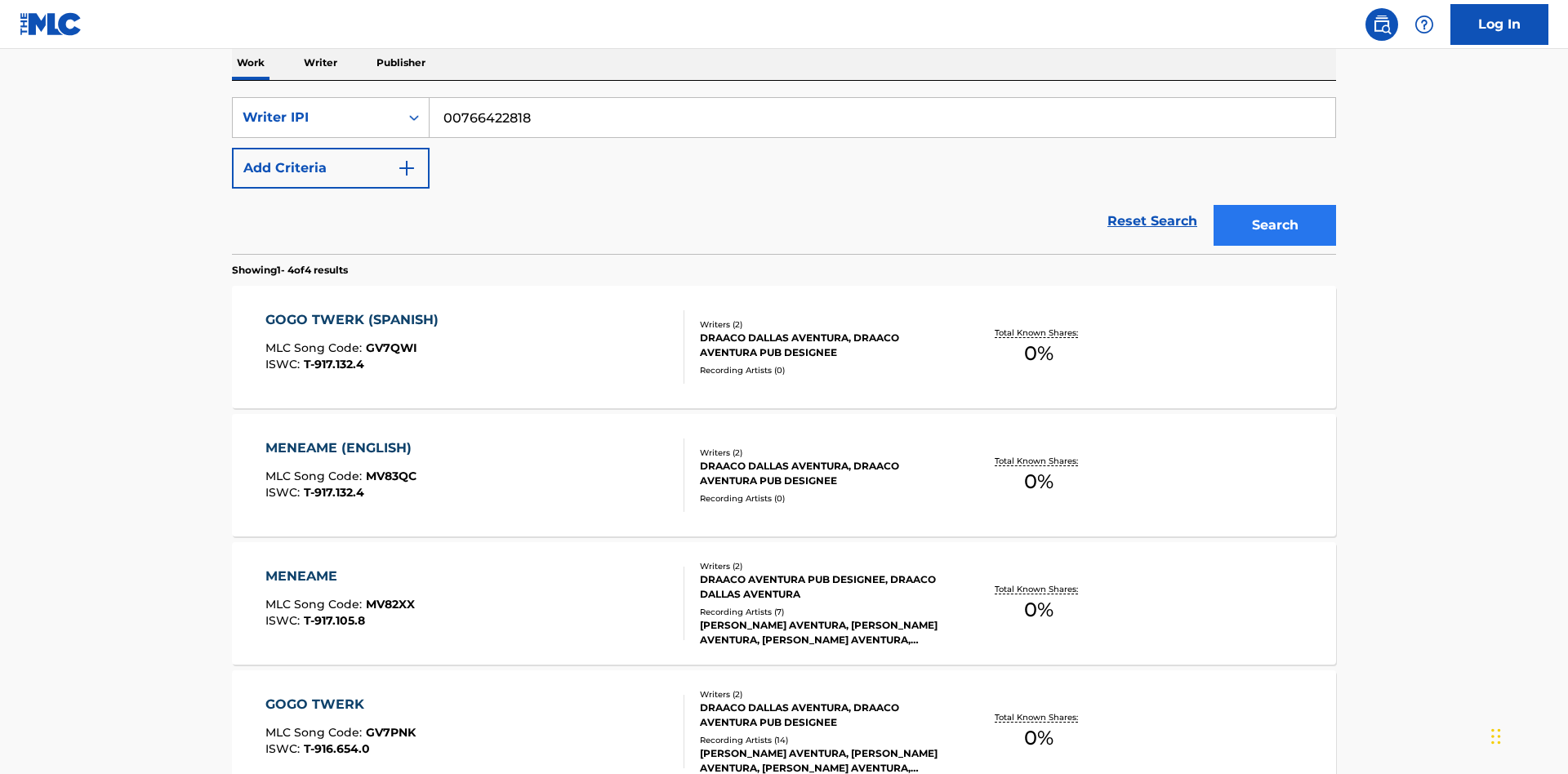
type input "00766422818"
click at [1275, 205] on button "Search" at bounding box center [1275, 225] width 123 height 41
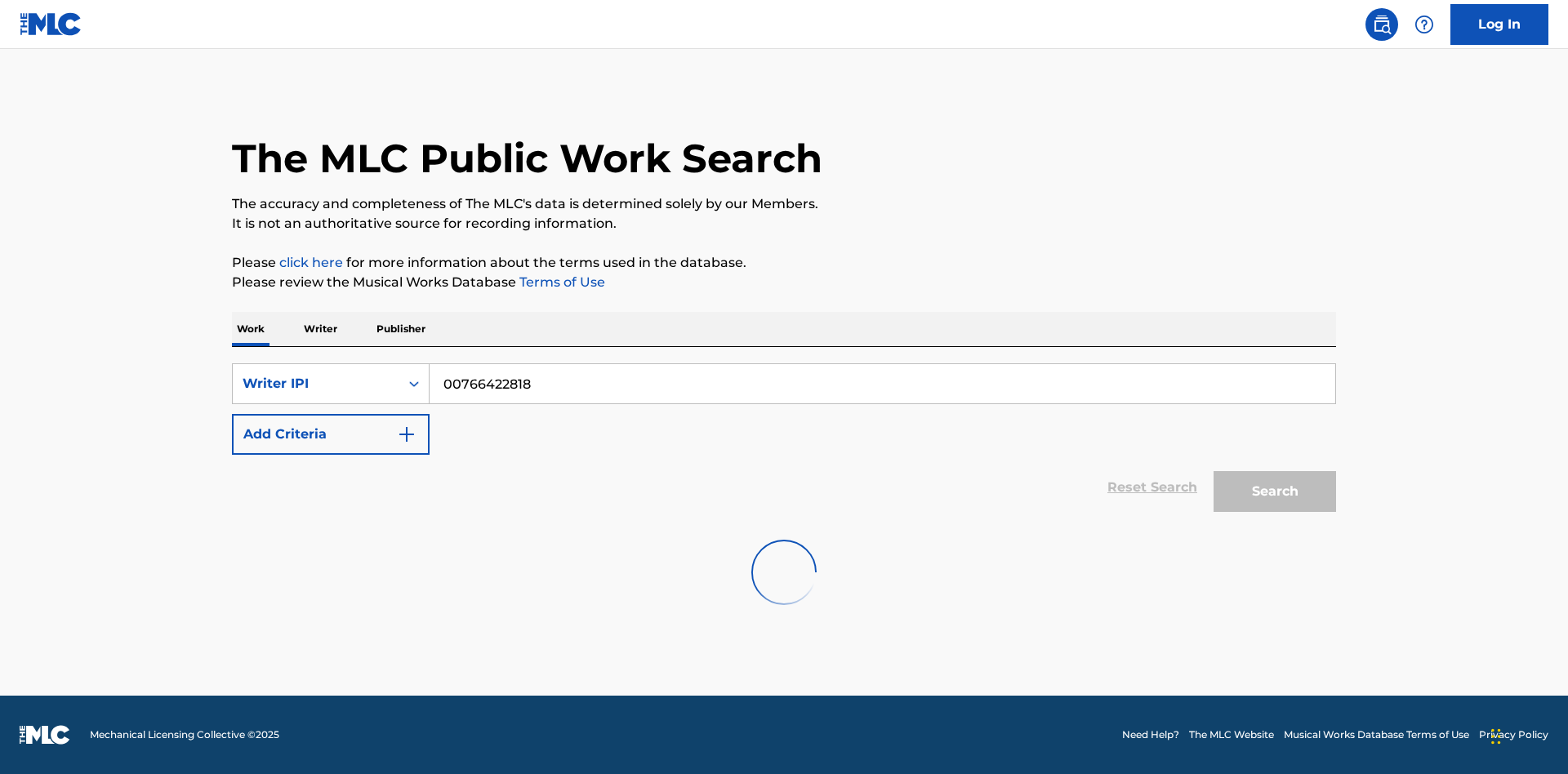
scroll to position [0, 0]
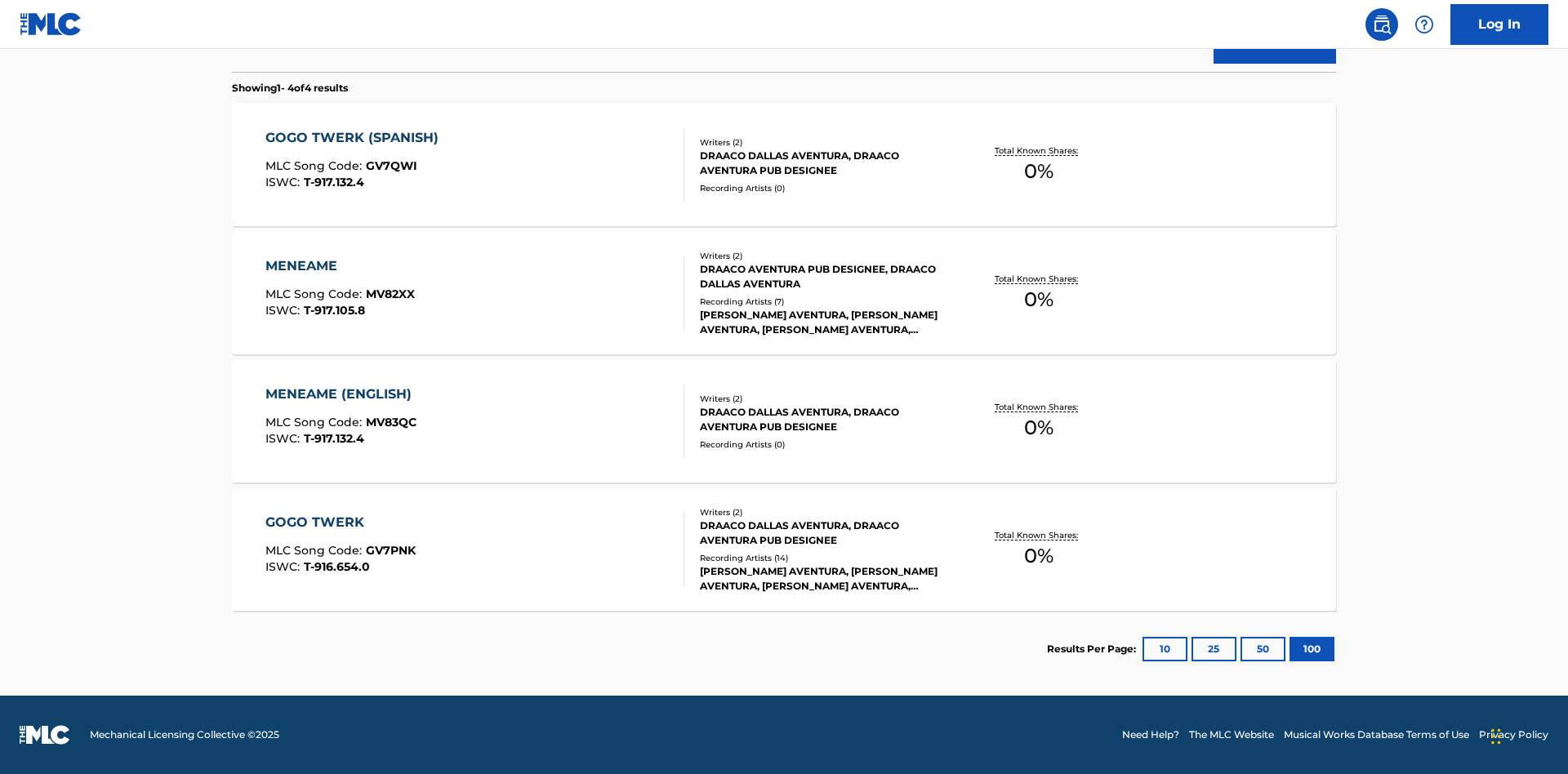
click at [339, 267] on div "MENEAME" at bounding box center [340, 267] width 149 height 20
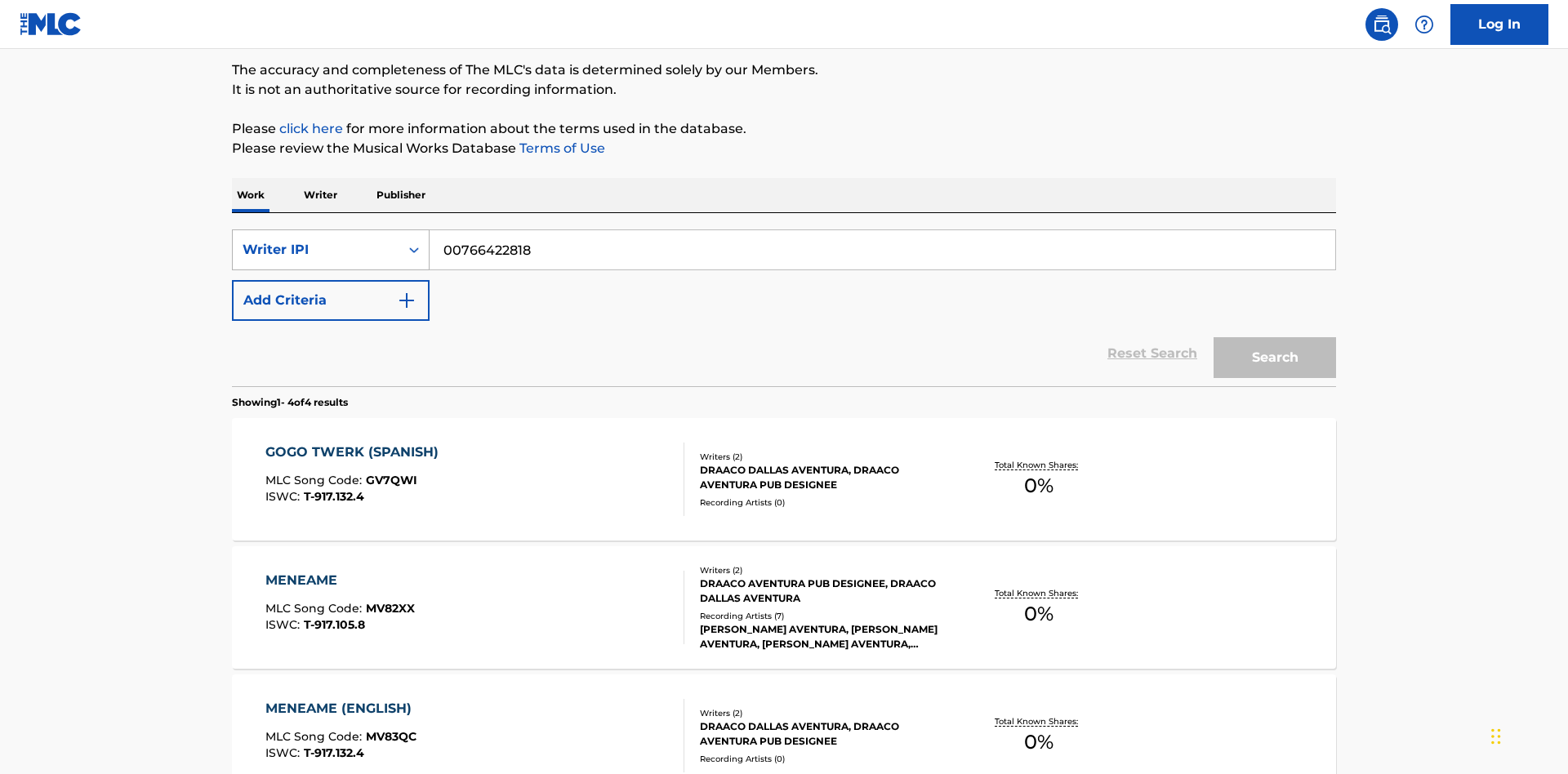
click at [316, 240] on div "Writer IPI" at bounding box center [316, 250] width 147 height 20
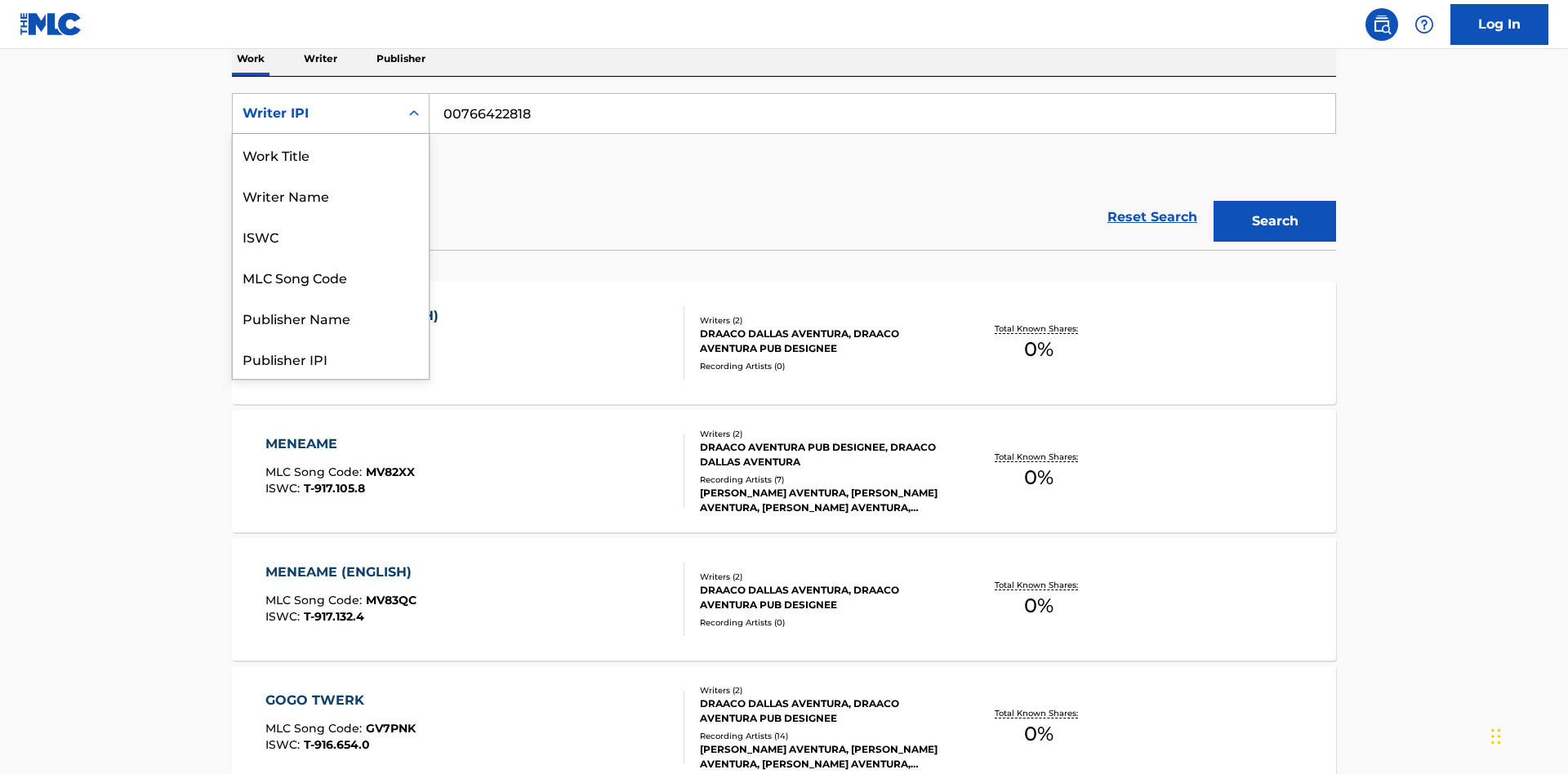
scroll to position [81, 0]
click at [331, 236] on div "Publisher Name" at bounding box center [330, 236] width 196 height 41
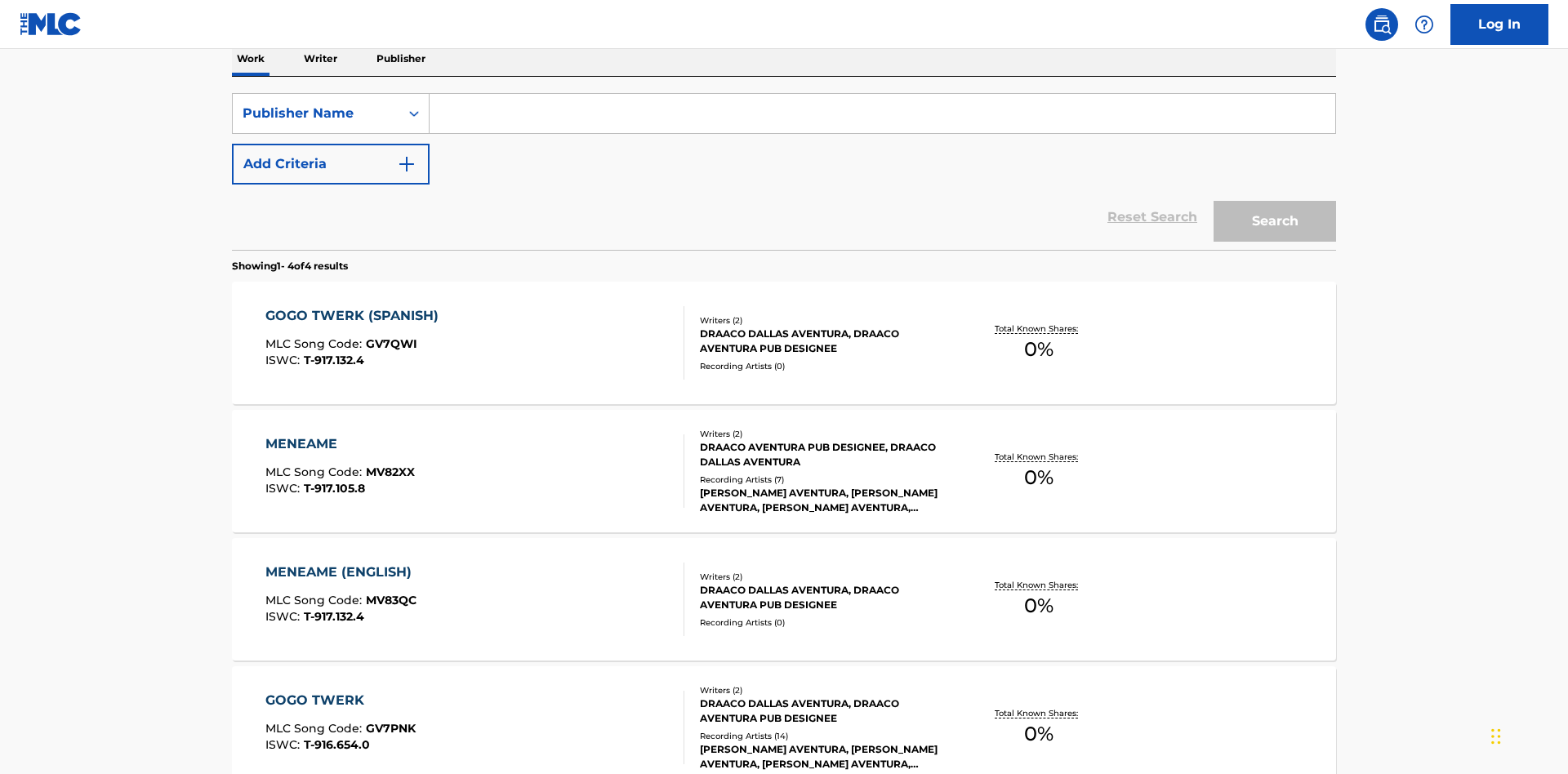
scroll to position [0, 0]
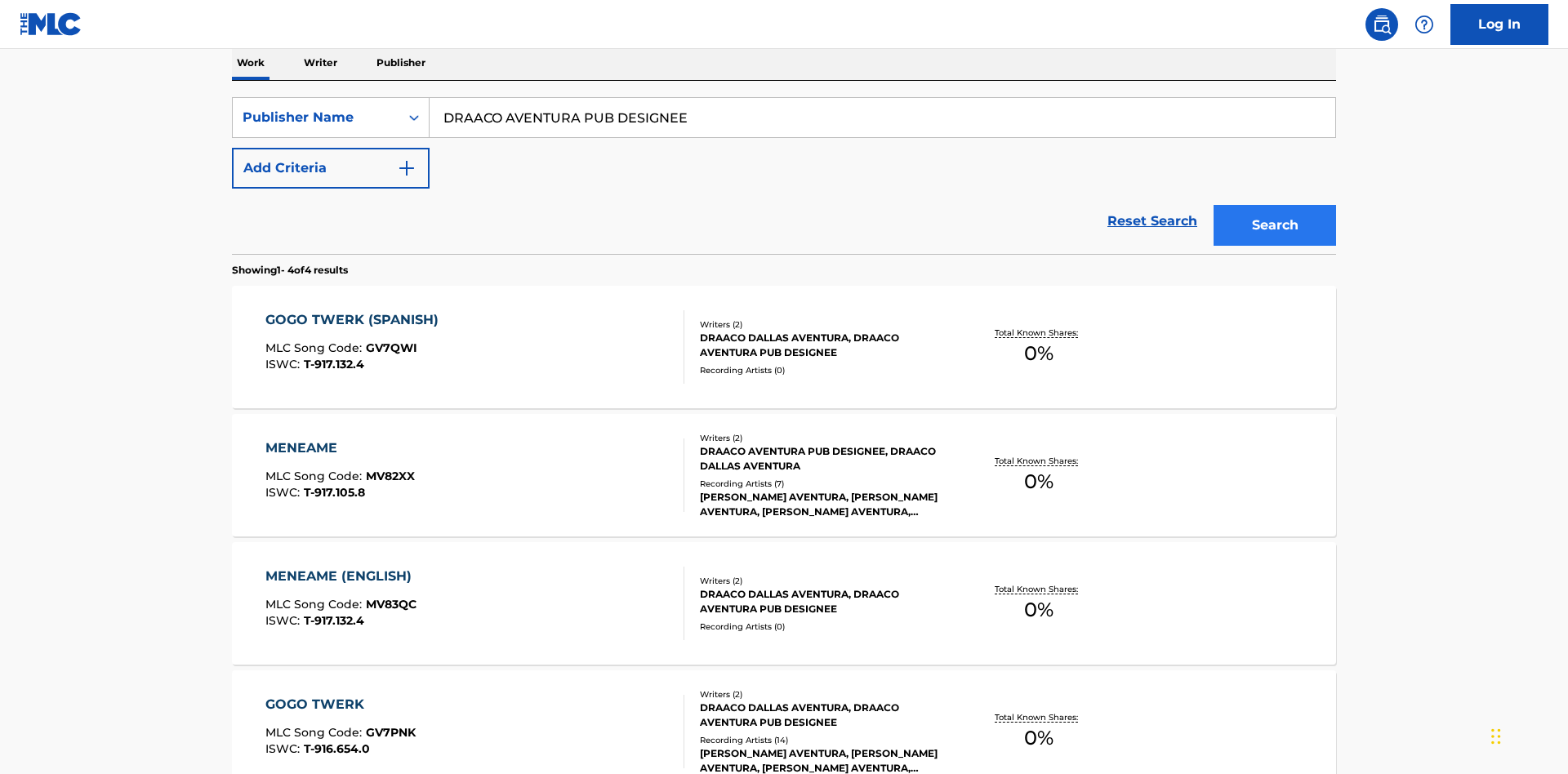
type input "DRAACO AVENTURA PUB DESIGNEE"
click at [1275, 205] on button "Search" at bounding box center [1275, 225] width 123 height 41
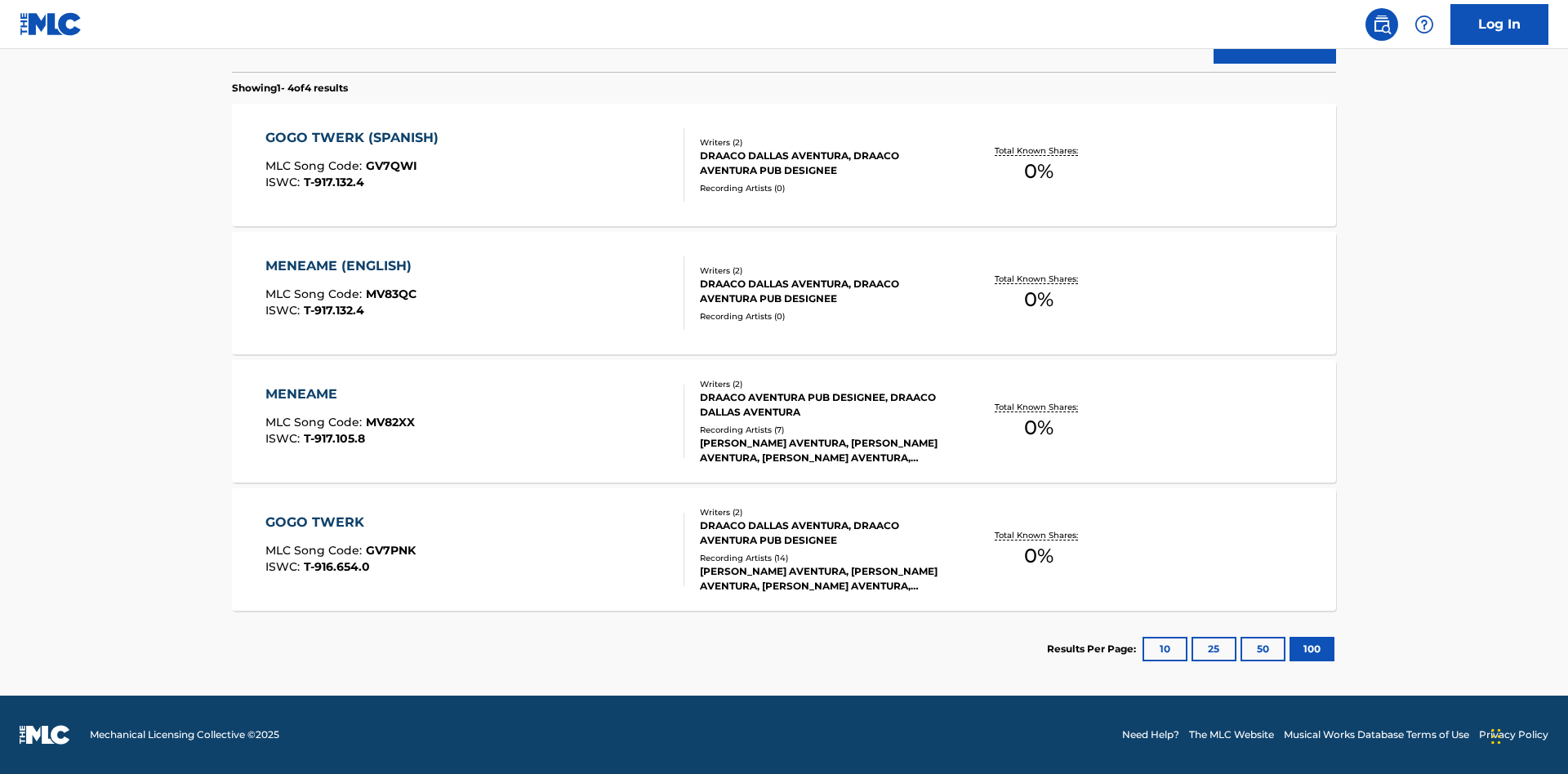
click at [339, 395] on div "MENEAME" at bounding box center [340, 395] width 149 height 20
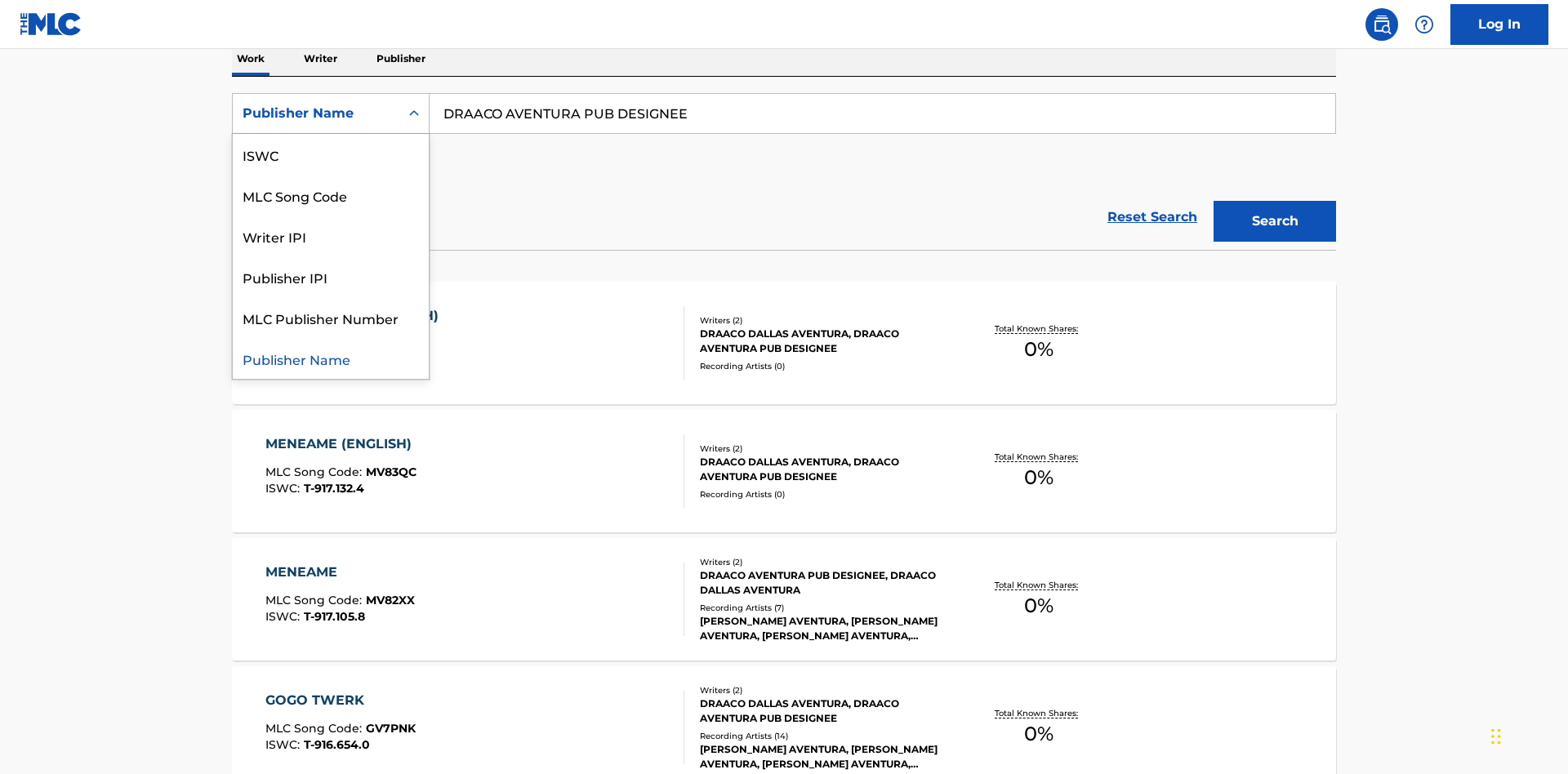
click at [331, 276] on div "Publisher IPI" at bounding box center [330, 277] width 196 height 41
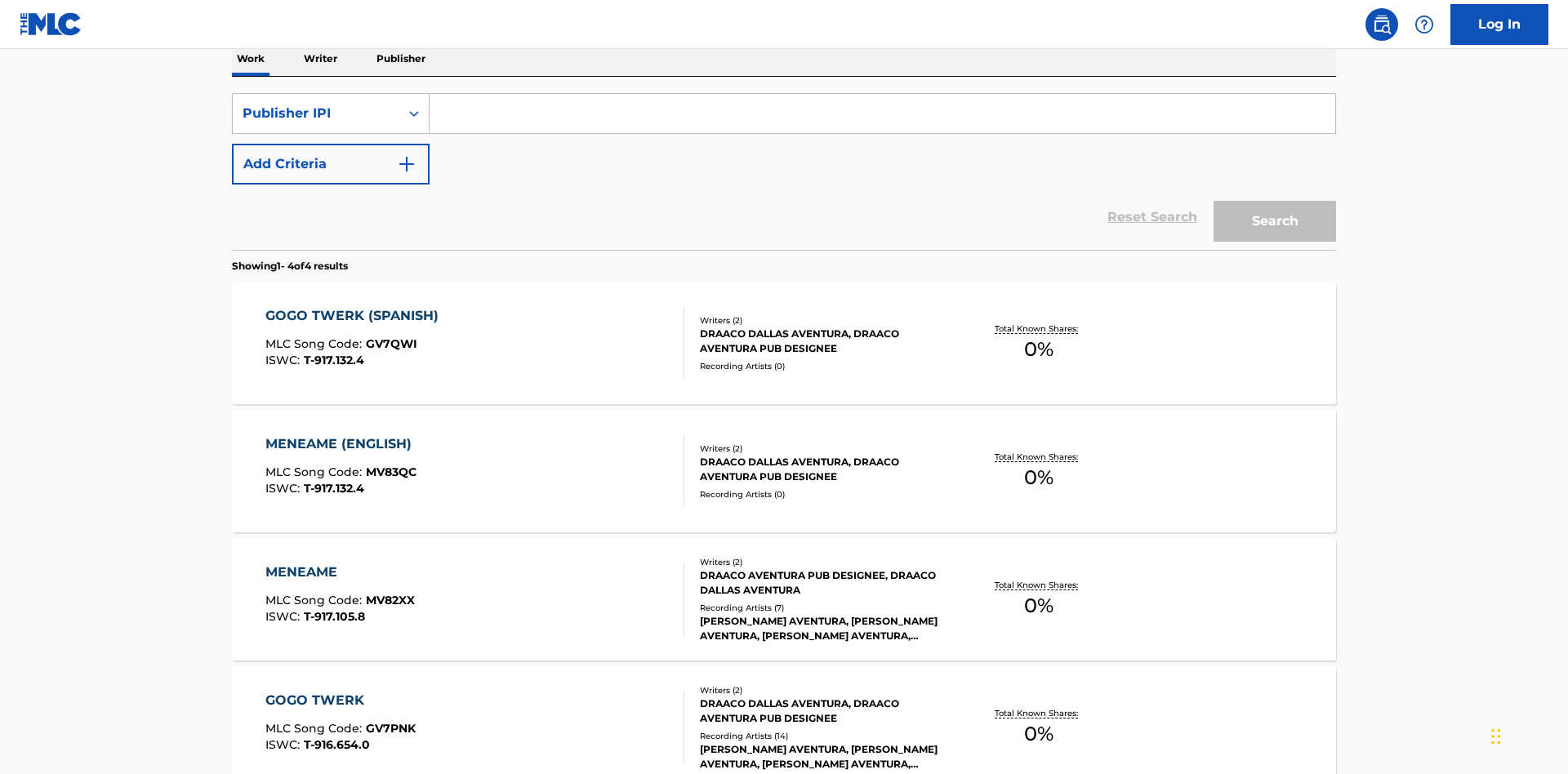
click at [882, 117] on input "Search Form" at bounding box center [882, 114] width 905 height 39
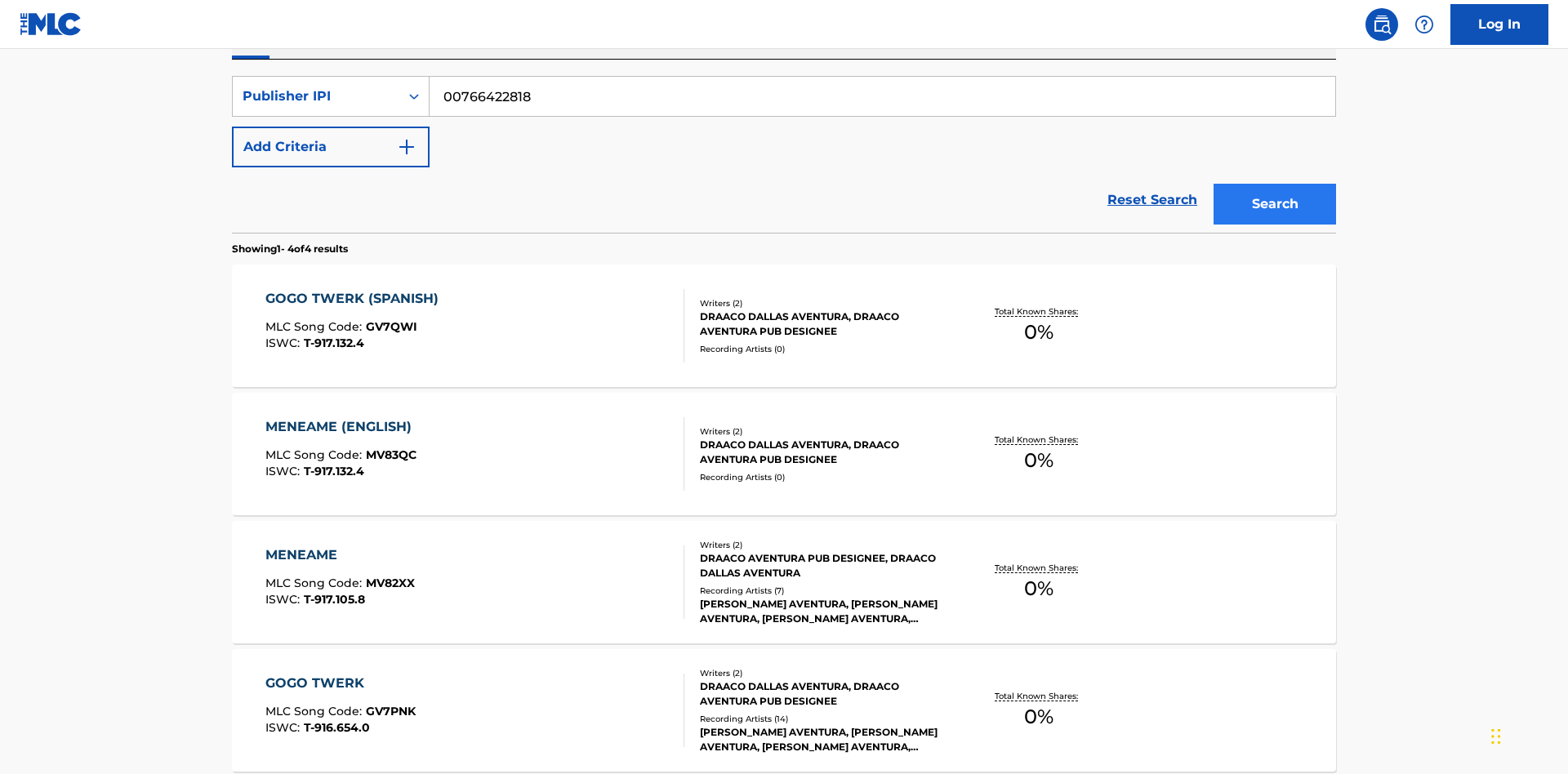
type input "00766422818"
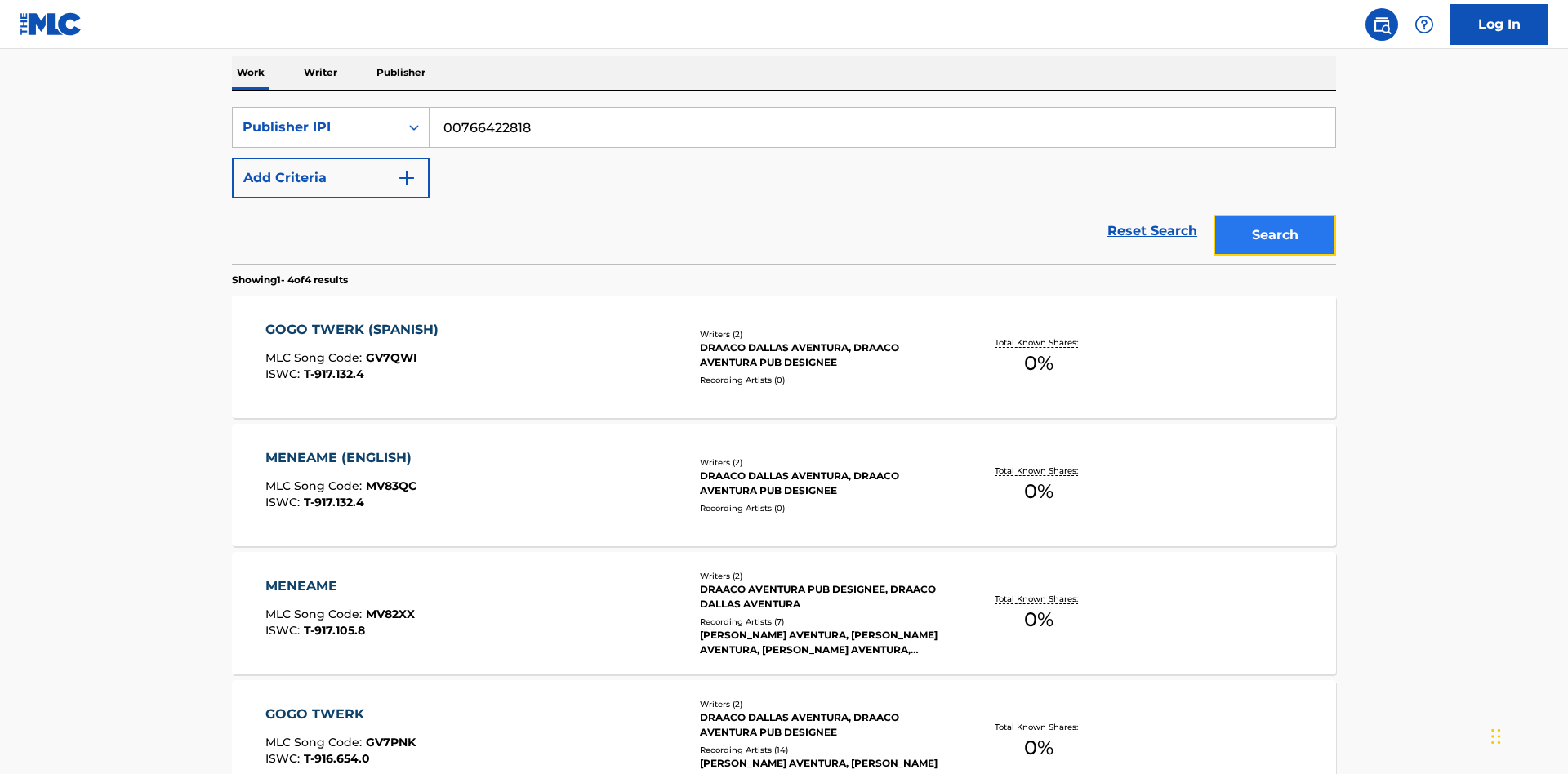
click at [1275, 215] on button "Search" at bounding box center [1275, 235] width 123 height 41
